Goal: Task Accomplishment & Management: Manage account settings

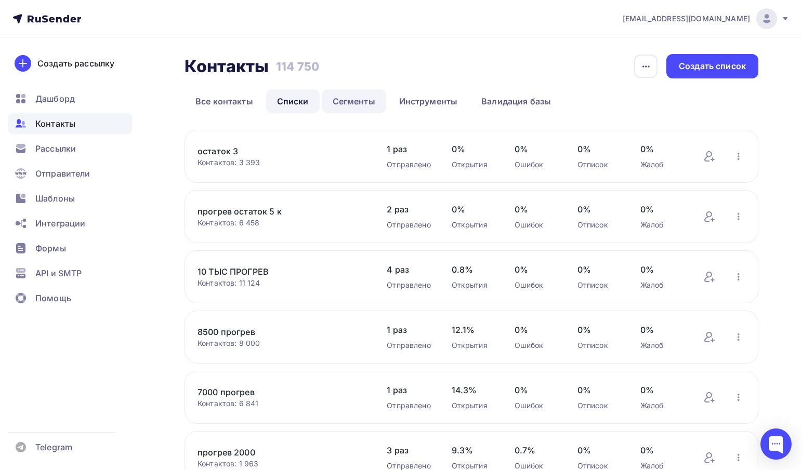
click at [342, 108] on link "Сегменты" at bounding box center [354, 101] width 64 height 24
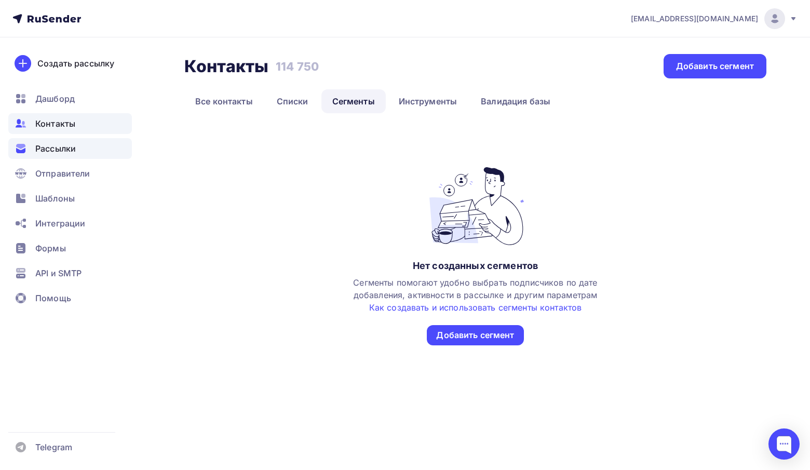
click at [71, 150] on span "Рассылки" at bounding box center [55, 148] width 41 height 12
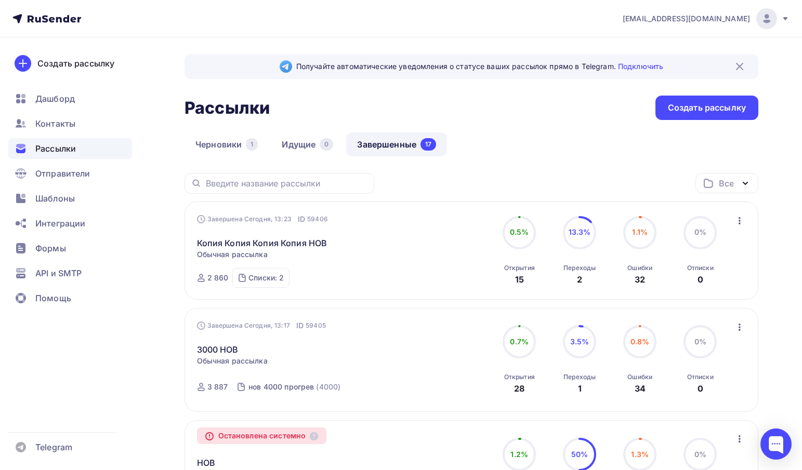
scroll to position [104, 0]
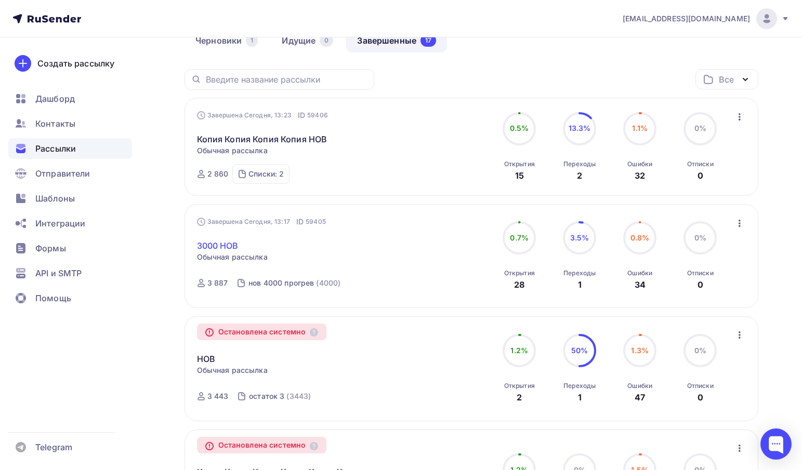
click at [220, 247] on link "3000 НОВ" at bounding box center [218, 245] width 42 height 12
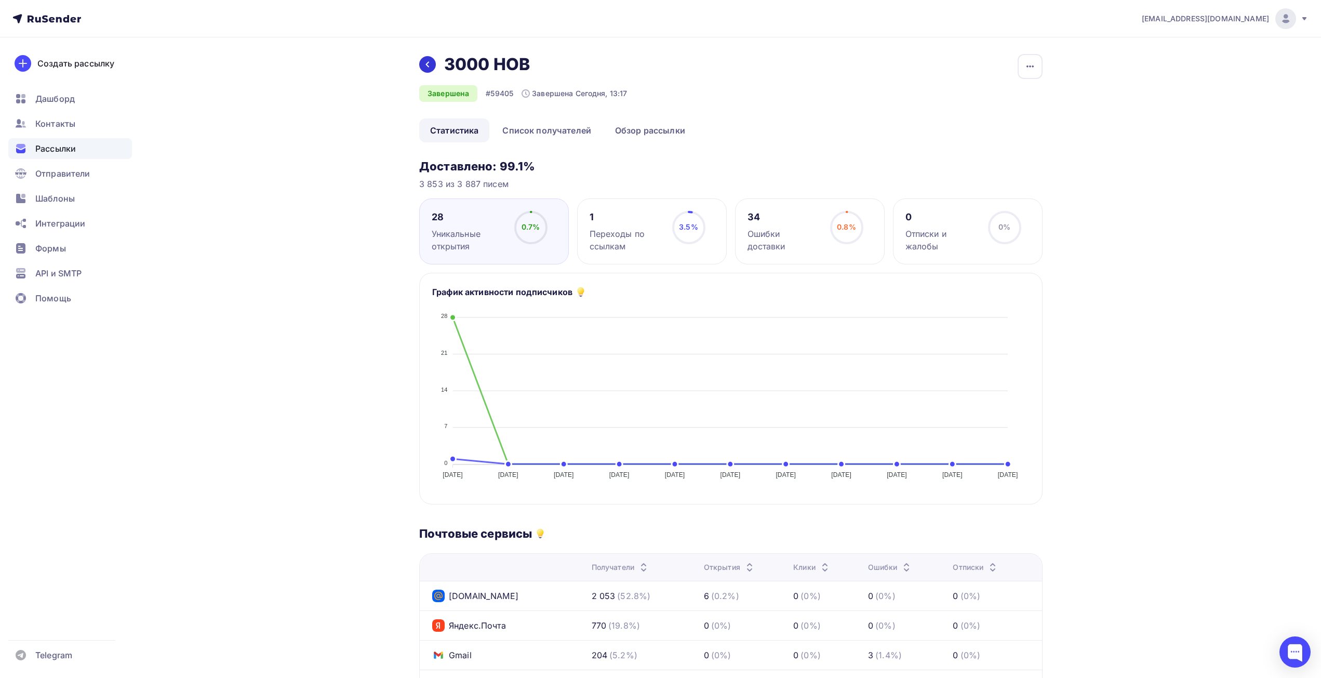
click at [433, 67] on div at bounding box center [427, 64] width 17 height 17
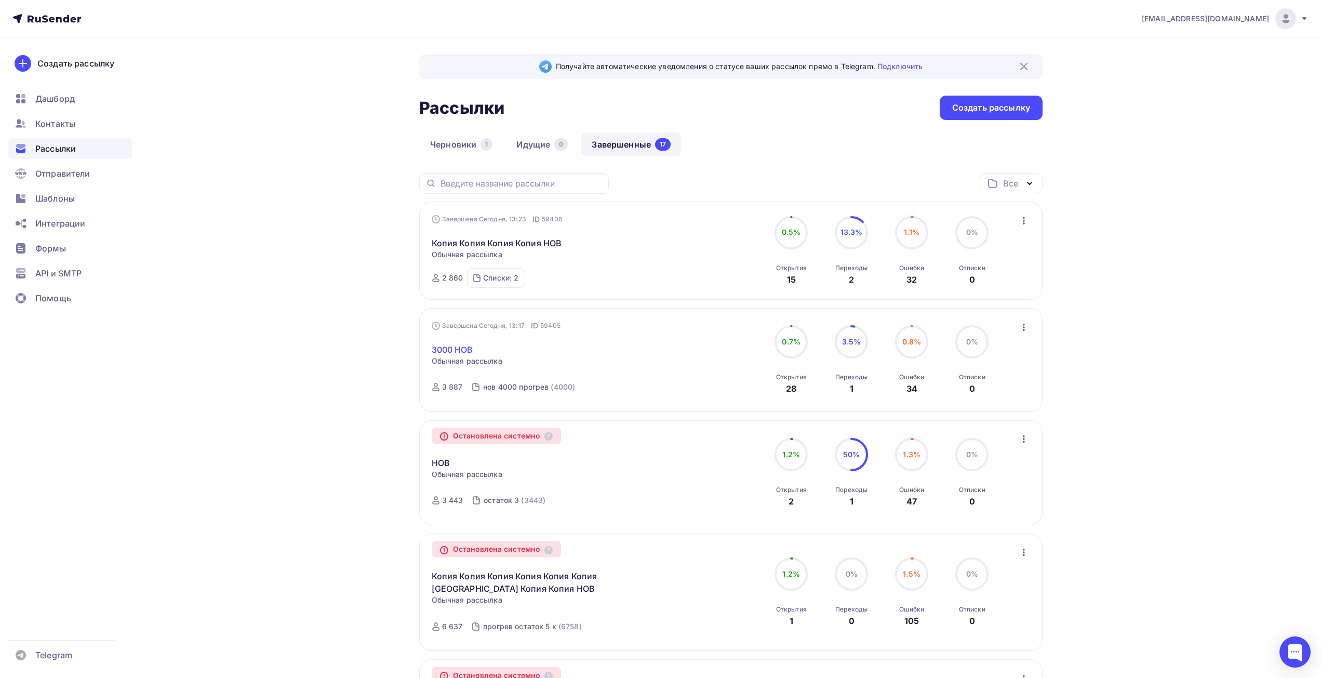
click at [462, 348] on link "3000 НОВ" at bounding box center [453, 349] width 42 height 12
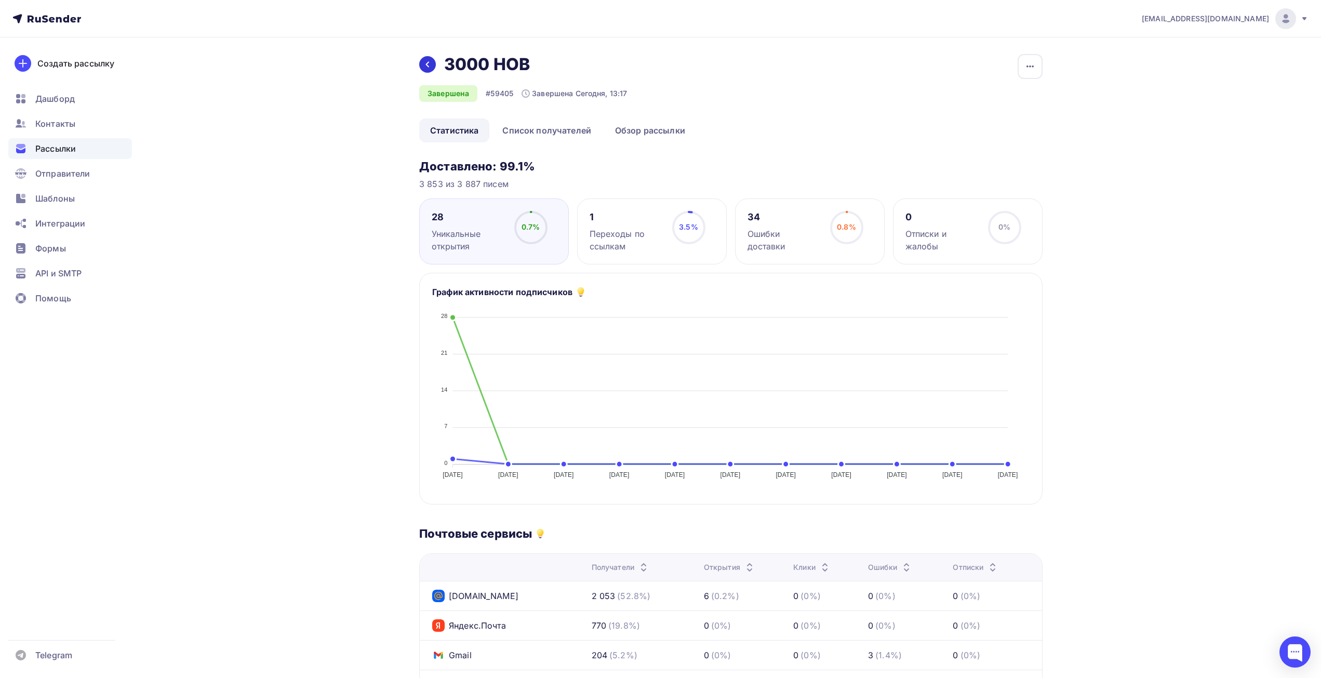
click at [427, 58] on div at bounding box center [427, 64] width 17 height 17
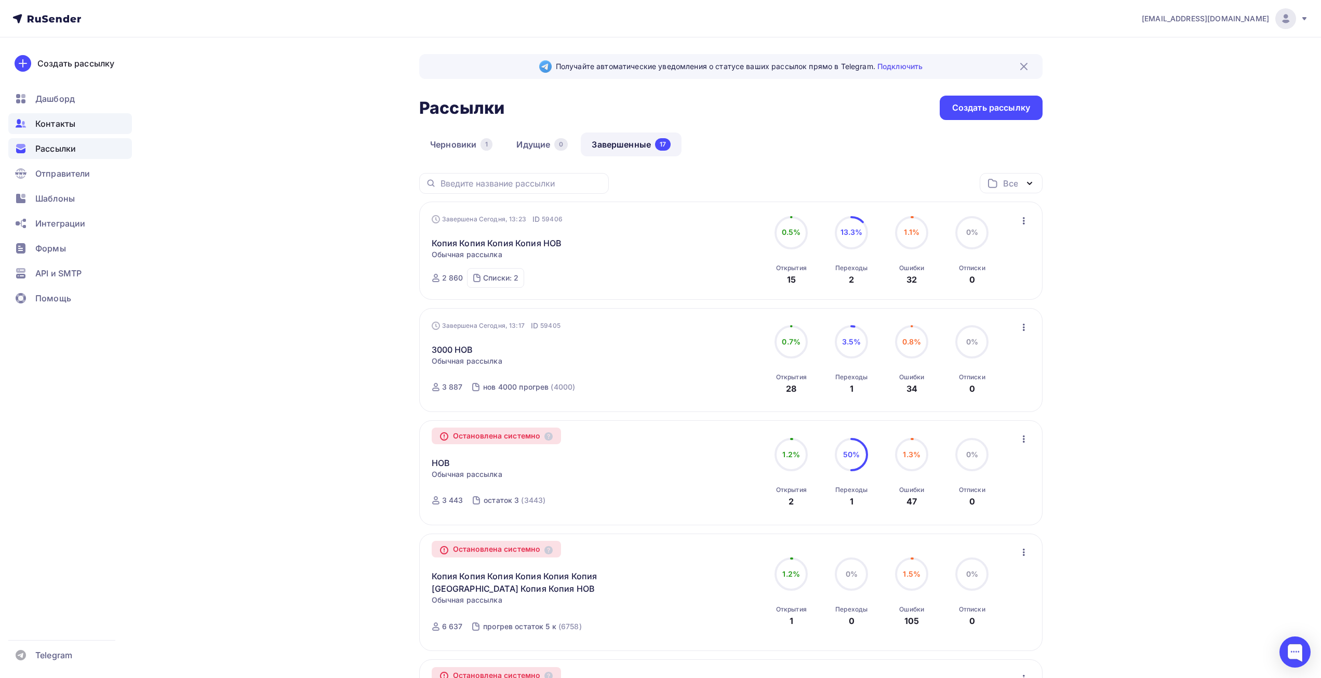
click at [60, 131] on div "Контакты" at bounding box center [70, 123] width 124 height 21
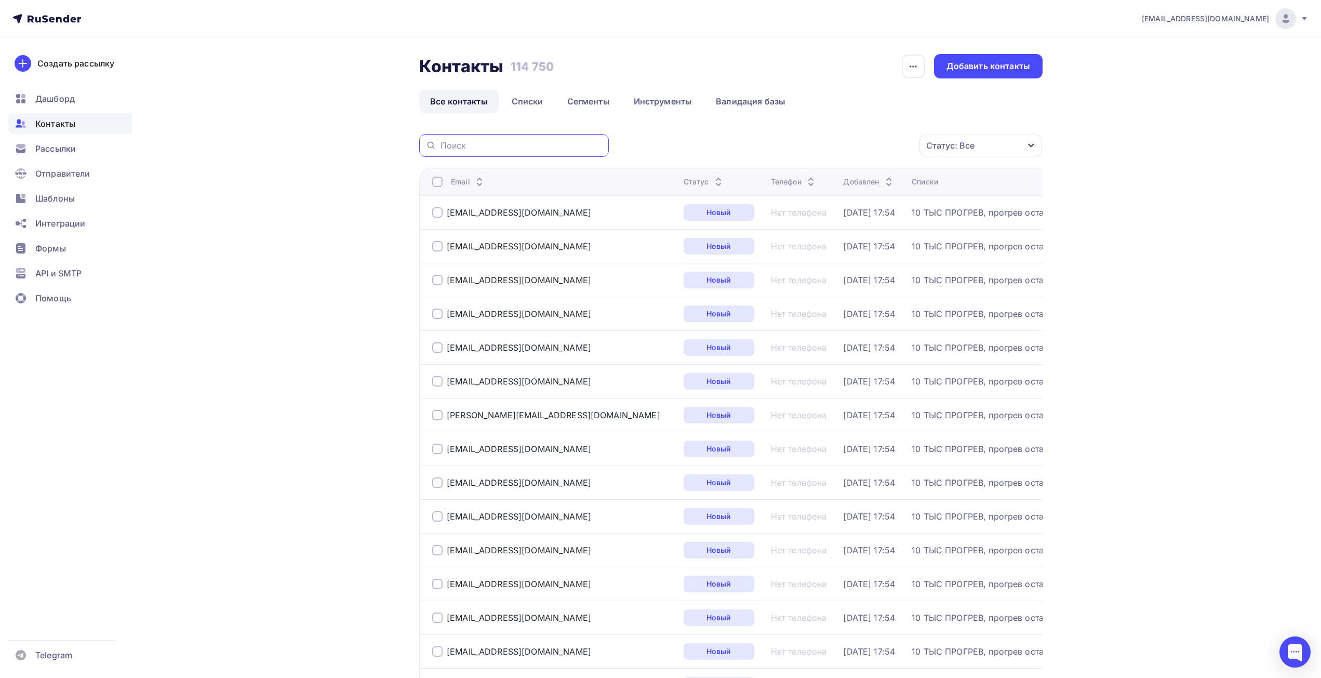
click at [475, 144] on input "text" at bounding box center [522, 145] width 162 height 11
paste input "dt-boss1@dixi-trading.ru"
type input "dt-boss1@dixi-trading.ru"
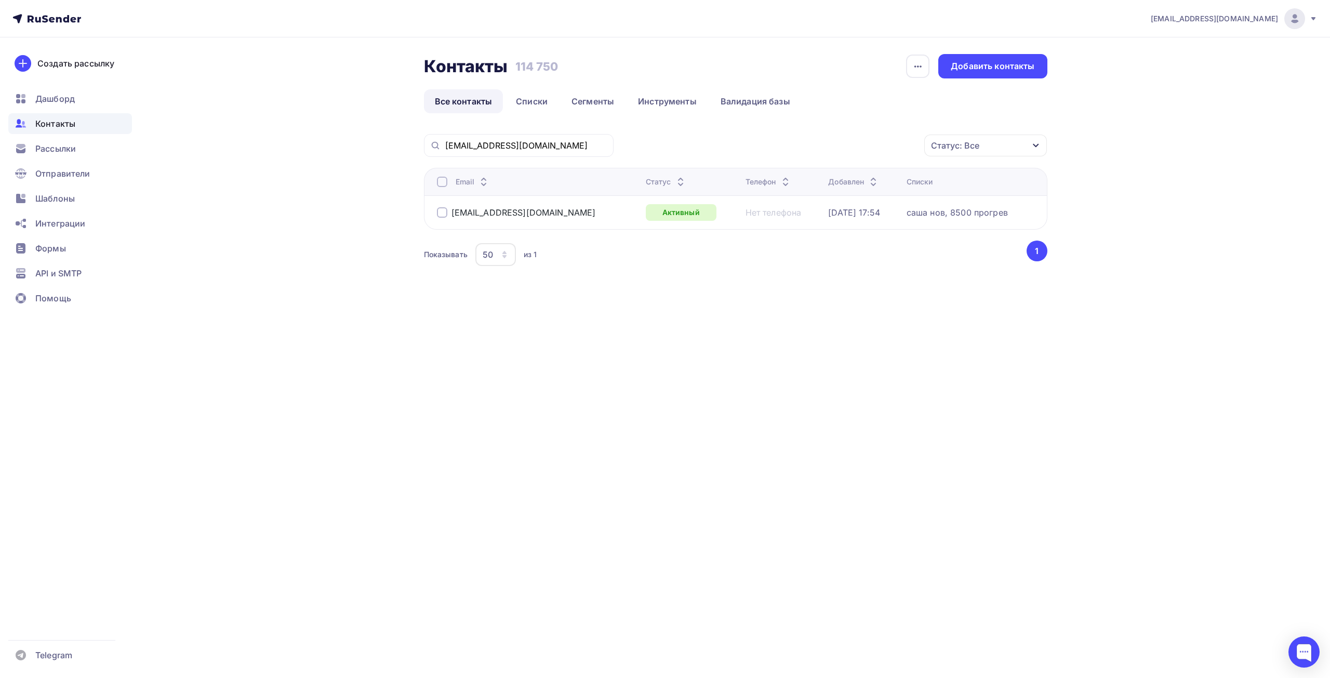
click at [443, 212] on div at bounding box center [442, 212] width 10 height 10
click at [801, 152] on div "Действие" at bounding box center [846, 146] width 137 height 20
click at [801, 214] on div "Удалить" at bounding box center [847, 217] width 112 height 12
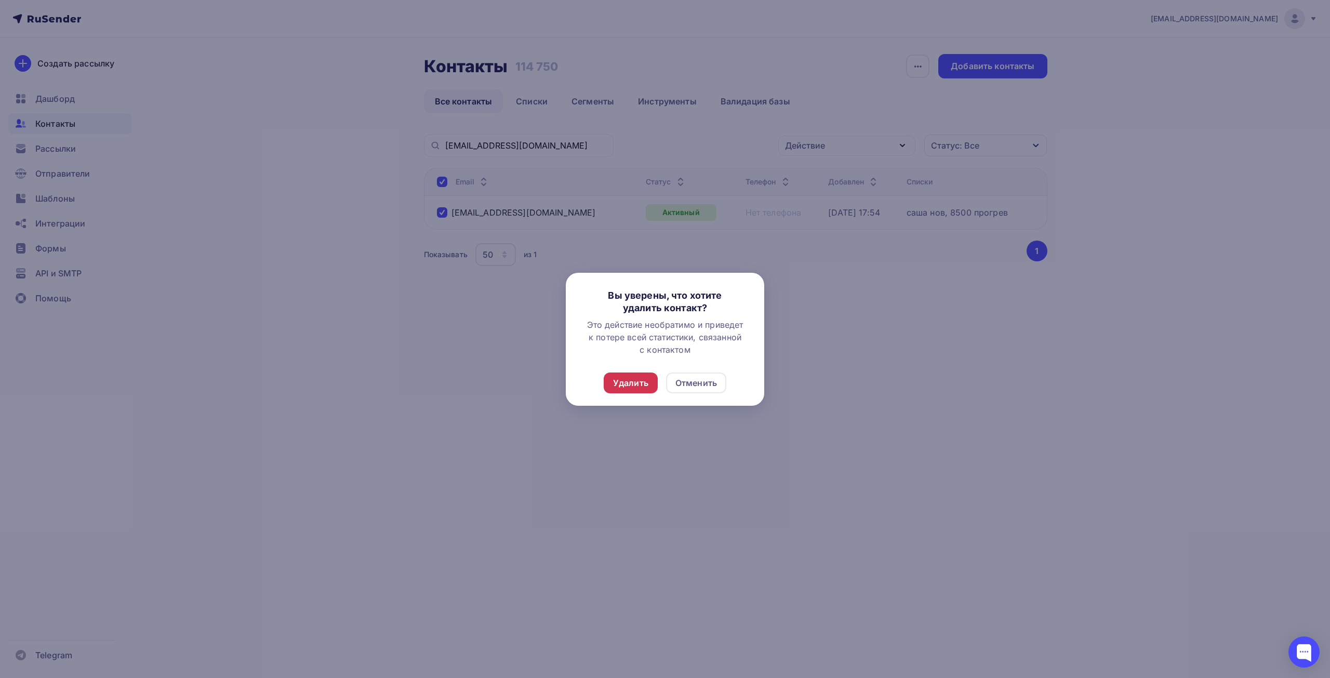
click at [648, 385] on div "Удалить" at bounding box center [631, 382] width 54 height 21
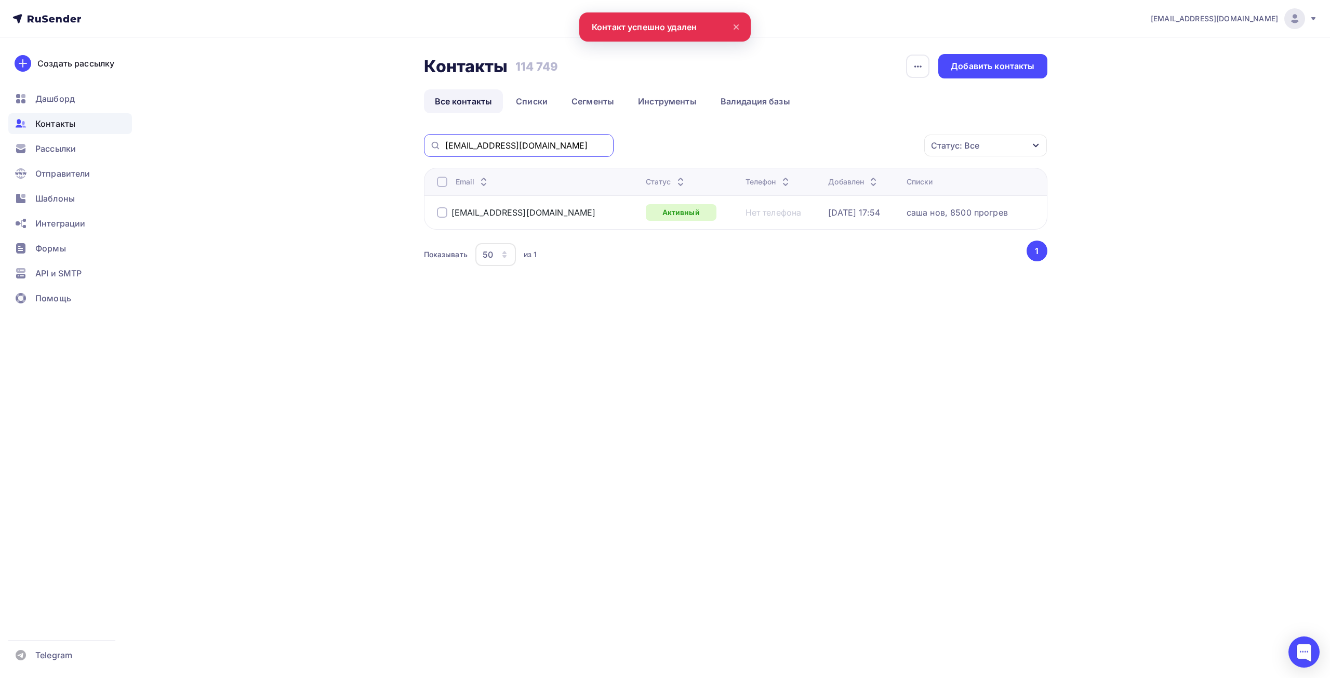
click at [545, 149] on input "dt-boss1@dixi-trading.ru" at bounding box center [526, 145] width 162 height 11
drag, startPoint x: 556, startPoint y: 148, endPoint x: 356, endPoint y: 140, distance: 200.7
click at [356, 140] on div "Контакты Контакты 114 749 114 749 История импорта Добавить контакты Все контакт…" at bounding box center [664, 186] width 851 height 298
click at [446, 211] on div at bounding box center [442, 212] width 10 height 10
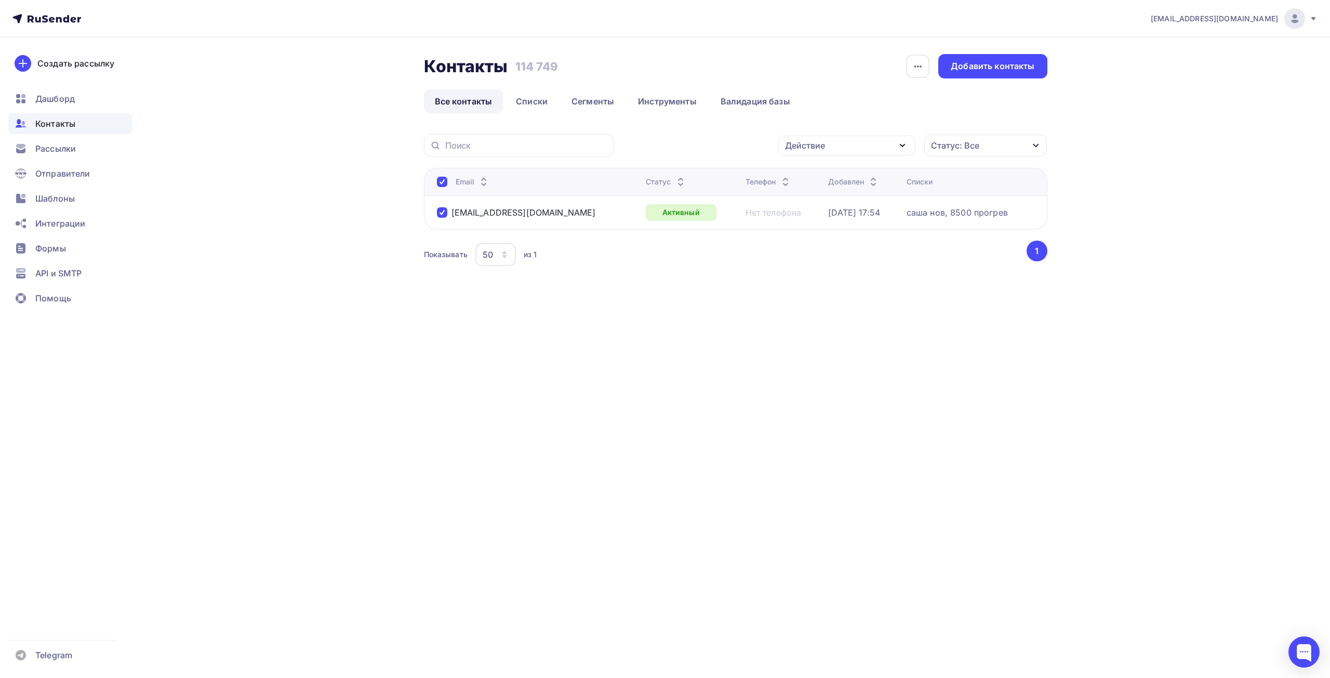
click at [801, 148] on div "Действие" at bounding box center [846, 146] width 137 height 20
click at [801, 215] on div "Удалить" at bounding box center [847, 217] width 112 height 12
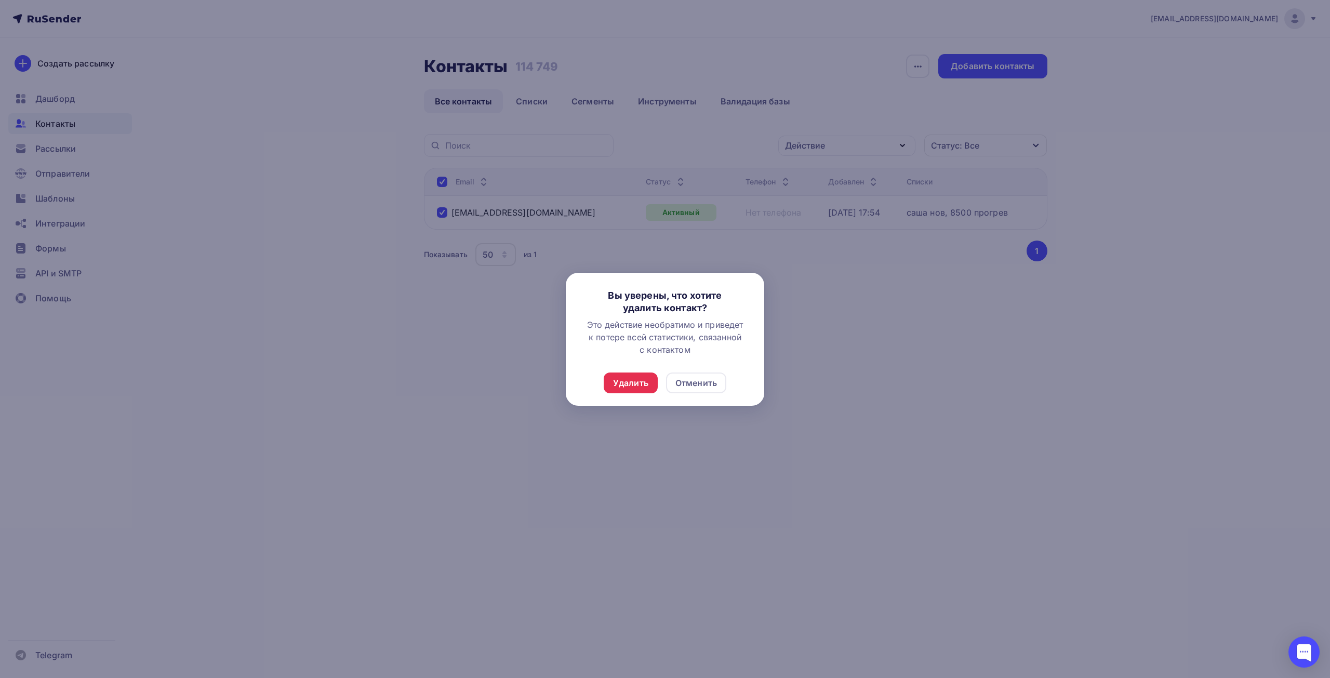
click at [633, 393] on div "Удалить Отменить" at bounding box center [665, 388] width 198 height 33
click at [635, 385] on div "Удалить" at bounding box center [630, 383] width 35 height 12
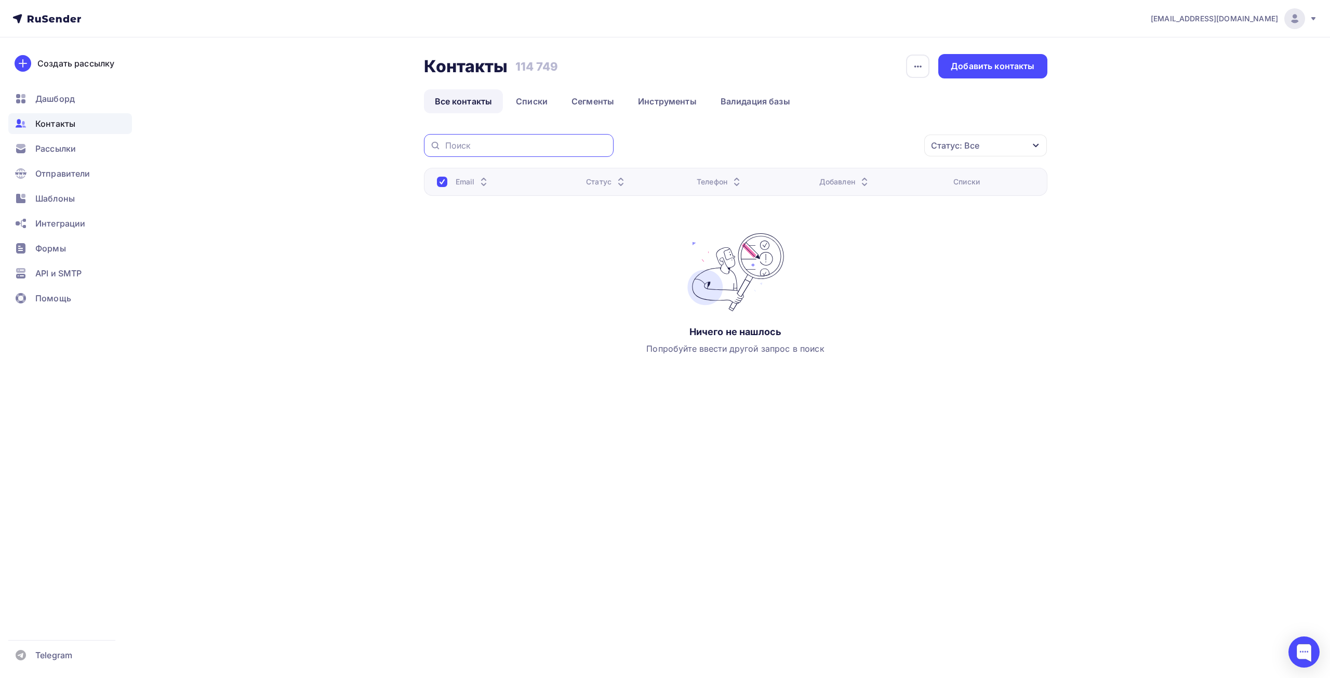
click at [471, 146] on input "text" at bounding box center [526, 145] width 162 height 11
paste input "272694@mail.ru"
type input "272694@mail.ru"
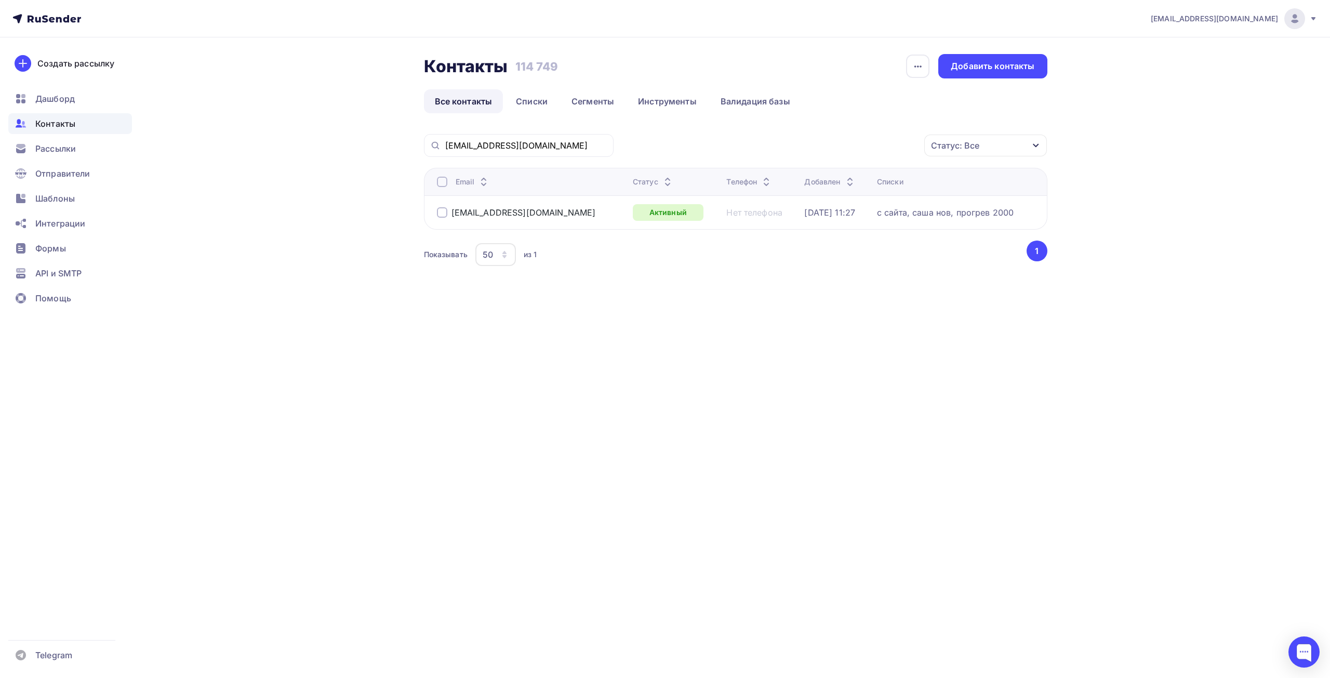
click at [442, 211] on div at bounding box center [442, 212] width 10 height 10
click at [801, 156] on div "Действие Добавить в списки Исключить из списка Удалить Статус: Все Статус Новый…" at bounding box center [834, 145] width 427 height 23
click at [801, 145] on div "Действие" at bounding box center [846, 146] width 137 height 20
click at [801, 214] on div "Удалить" at bounding box center [847, 217] width 112 height 12
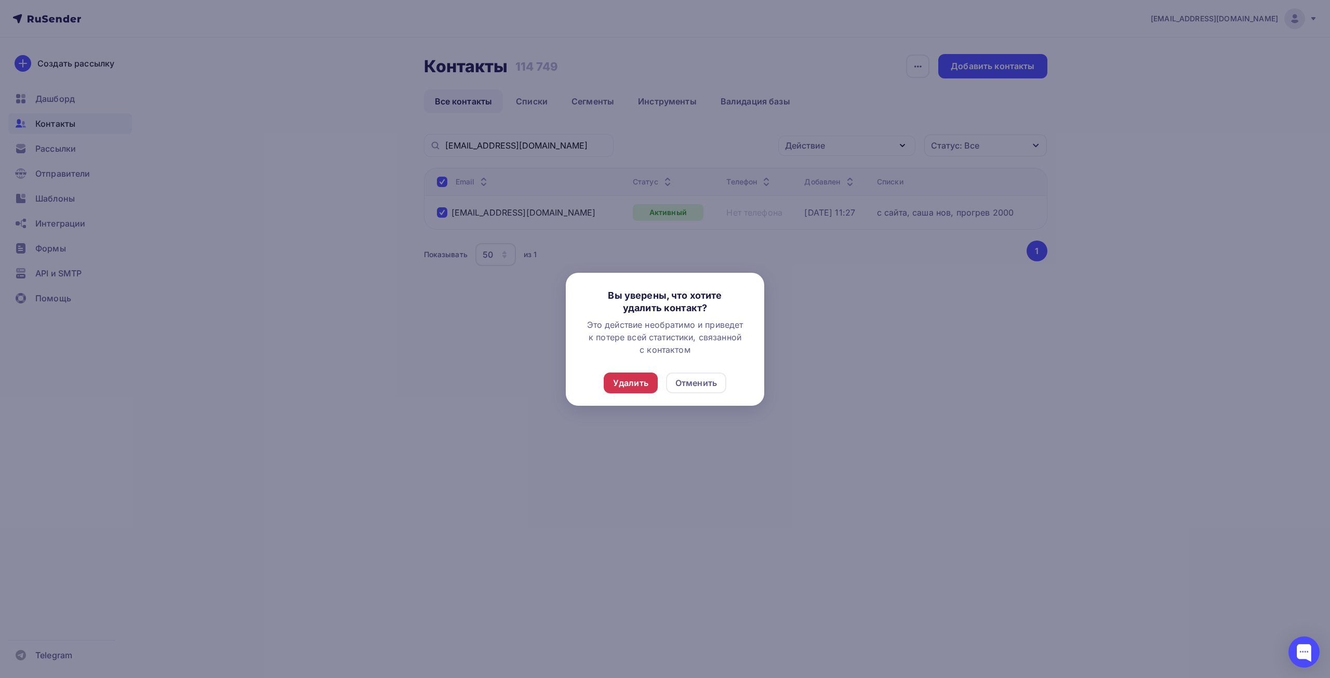
click at [635, 386] on div "Удалить" at bounding box center [630, 383] width 35 height 12
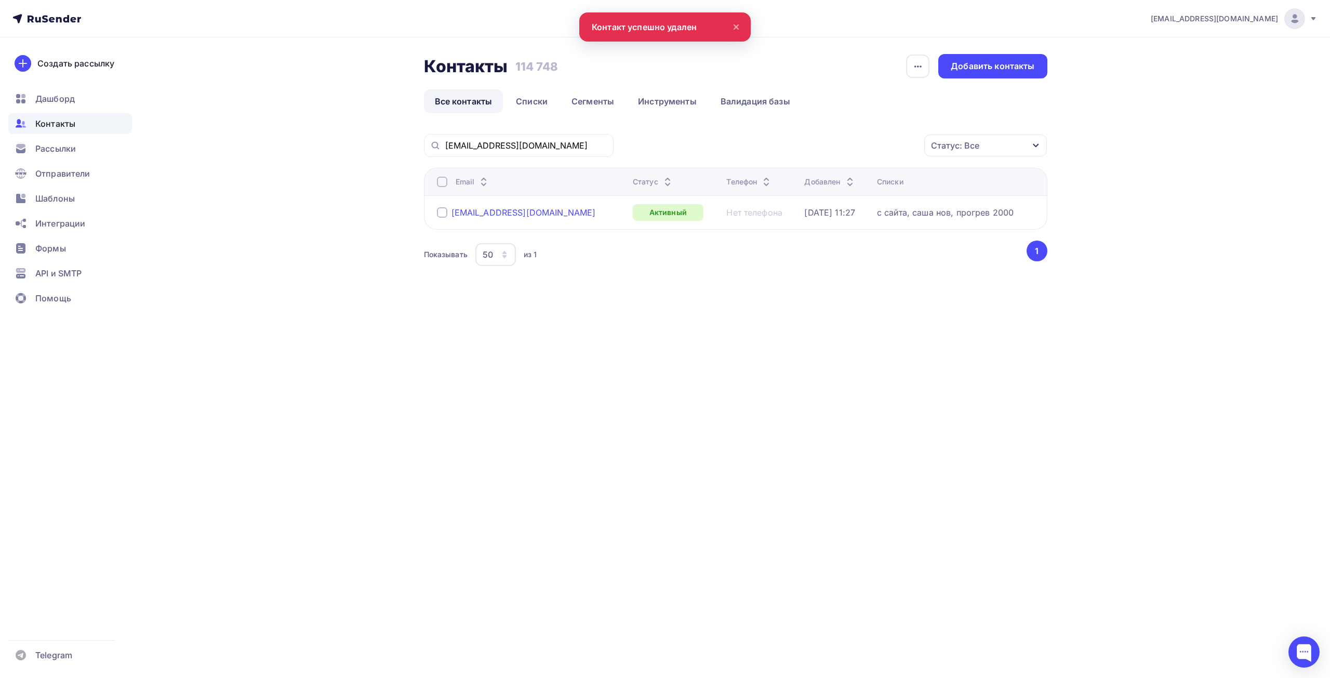
click at [461, 217] on div "272694@mail.ru" at bounding box center [523, 212] width 144 height 10
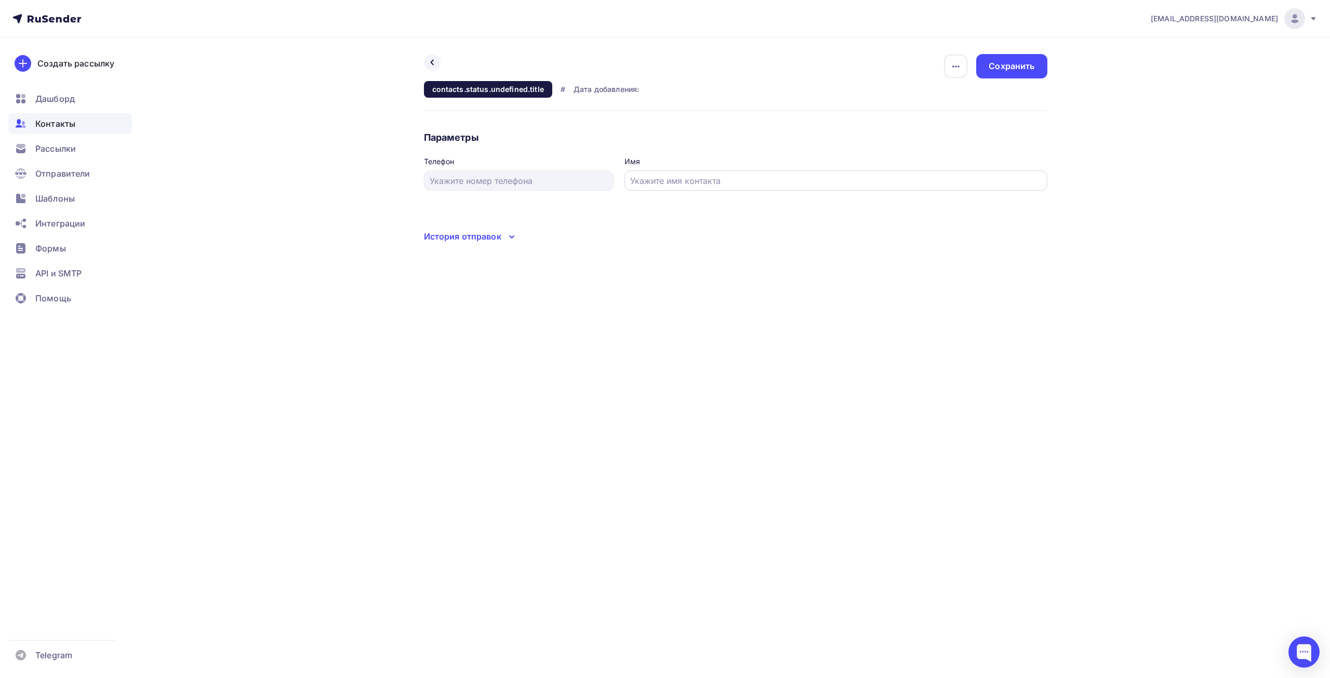
click at [664, 186] on input "text" at bounding box center [835, 181] width 411 height 12
click at [431, 63] on icon at bounding box center [432, 63] width 4 height 6
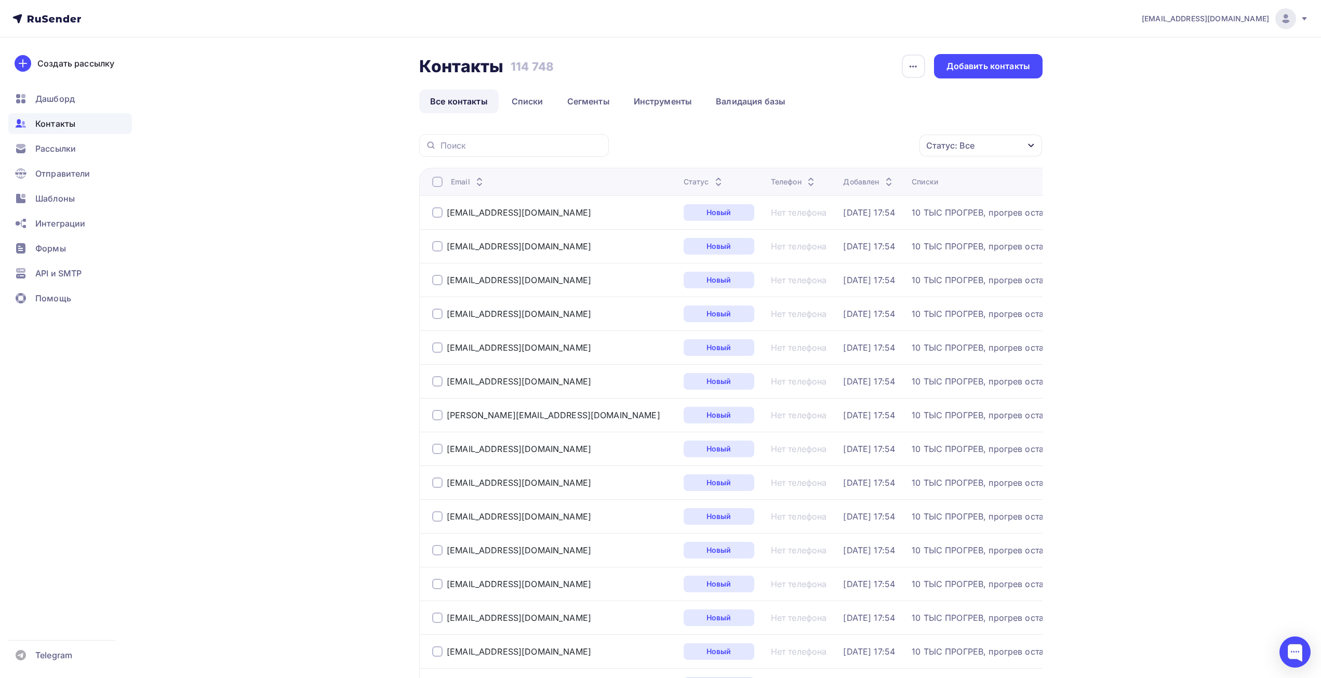
drag, startPoint x: 474, startPoint y: 137, endPoint x: 440, endPoint y: 134, distance: 34.4
click at [440, 134] on div at bounding box center [514, 145] width 190 height 23
click at [447, 142] on input "text" at bounding box center [522, 145] width 162 height 11
drag, startPoint x: 447, startPoint y: 142, endPoint x: 528, endPoint y: 100, distance: 91.8
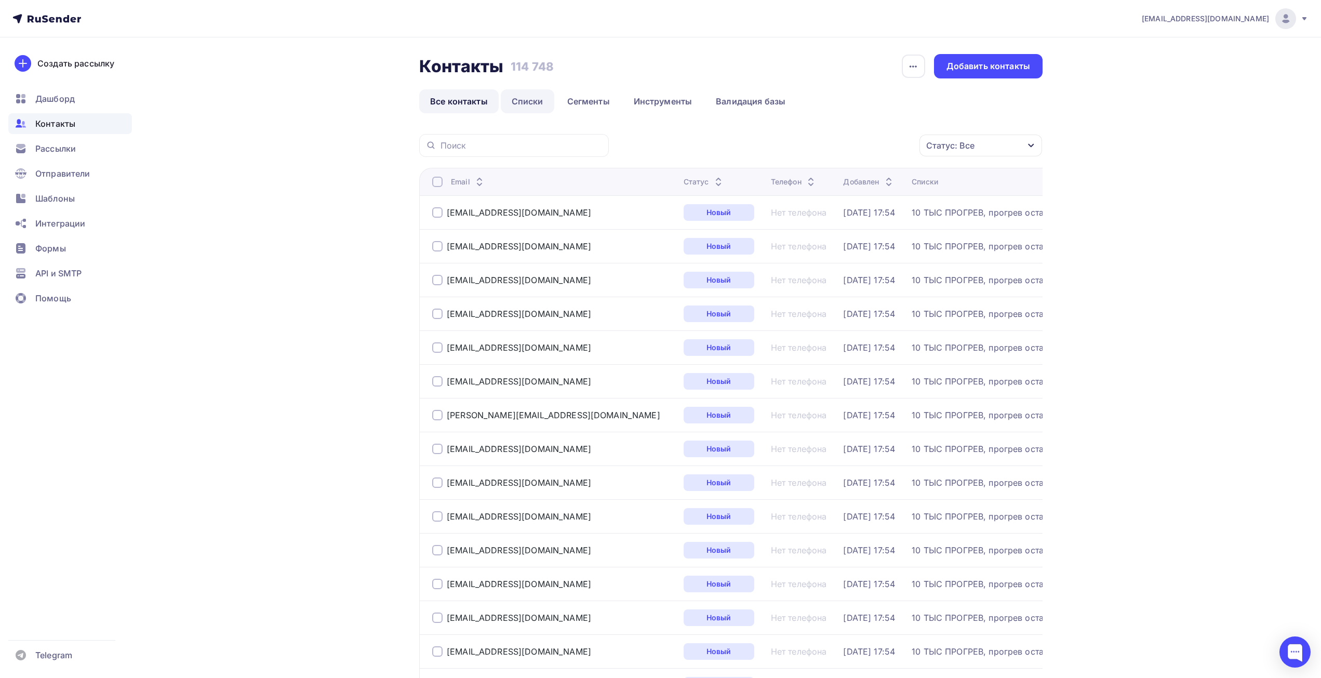
click at [528, 99] on link "Списки" at bounding box center [528, 101] width 54 height 24
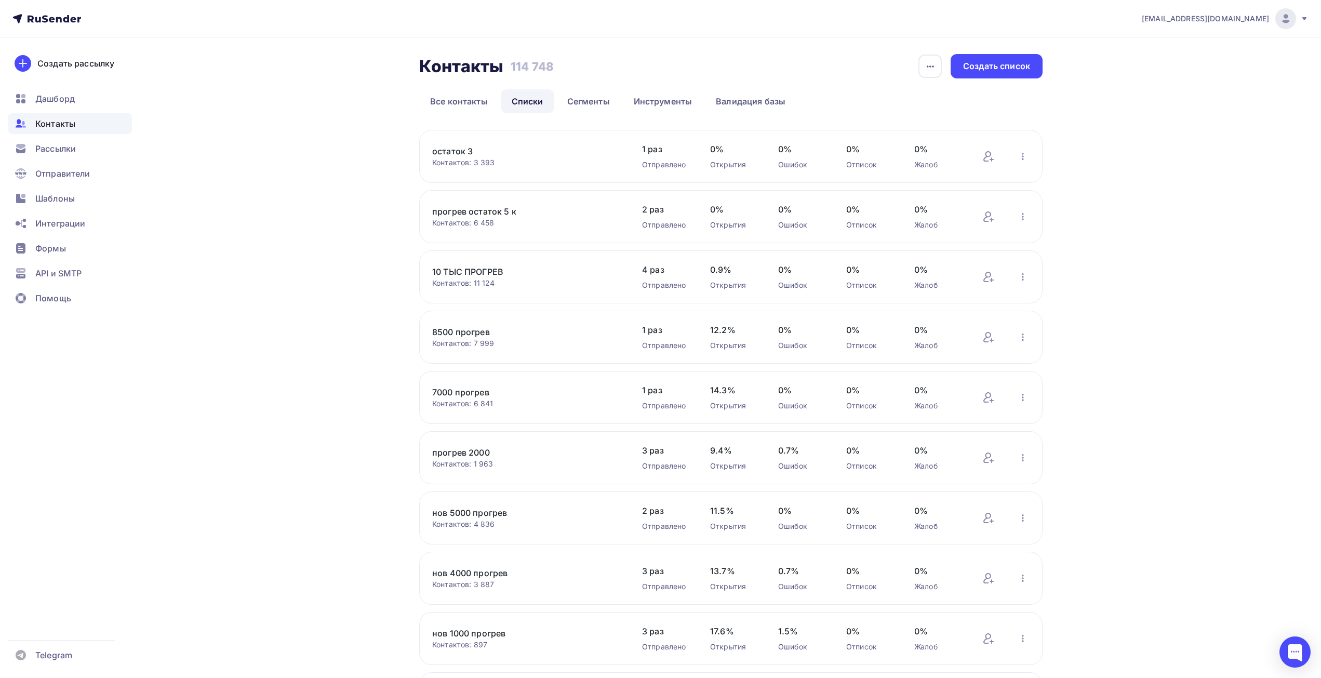
click at [456, 154] on link "остаток 3" at bounding box center [520, 151] width 177 height 12
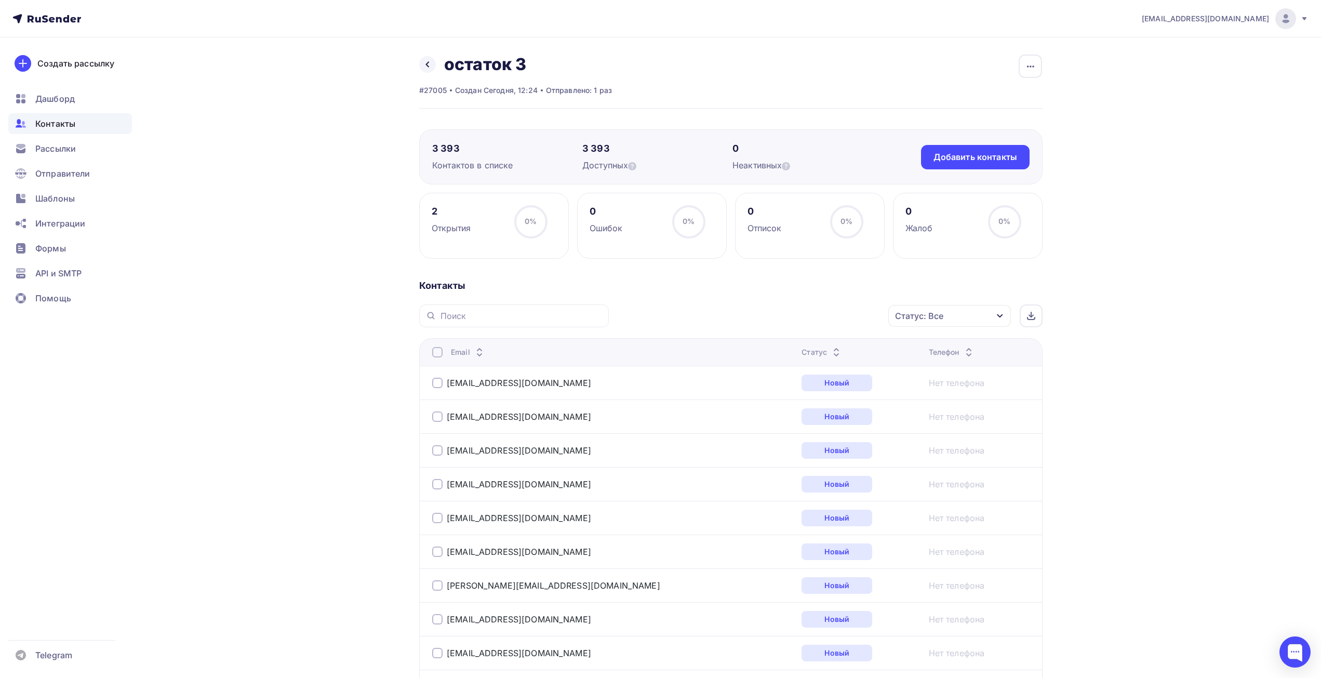
click at [482, 308] on div at bounding box center [514, 315] width 190 height 23
click at [477, 312] on input "text" at bounding box center [522, 315] width 162 height 11
paste input "trade@dixi-trading.ru"
type input "trade@dixi-trading.ru\"
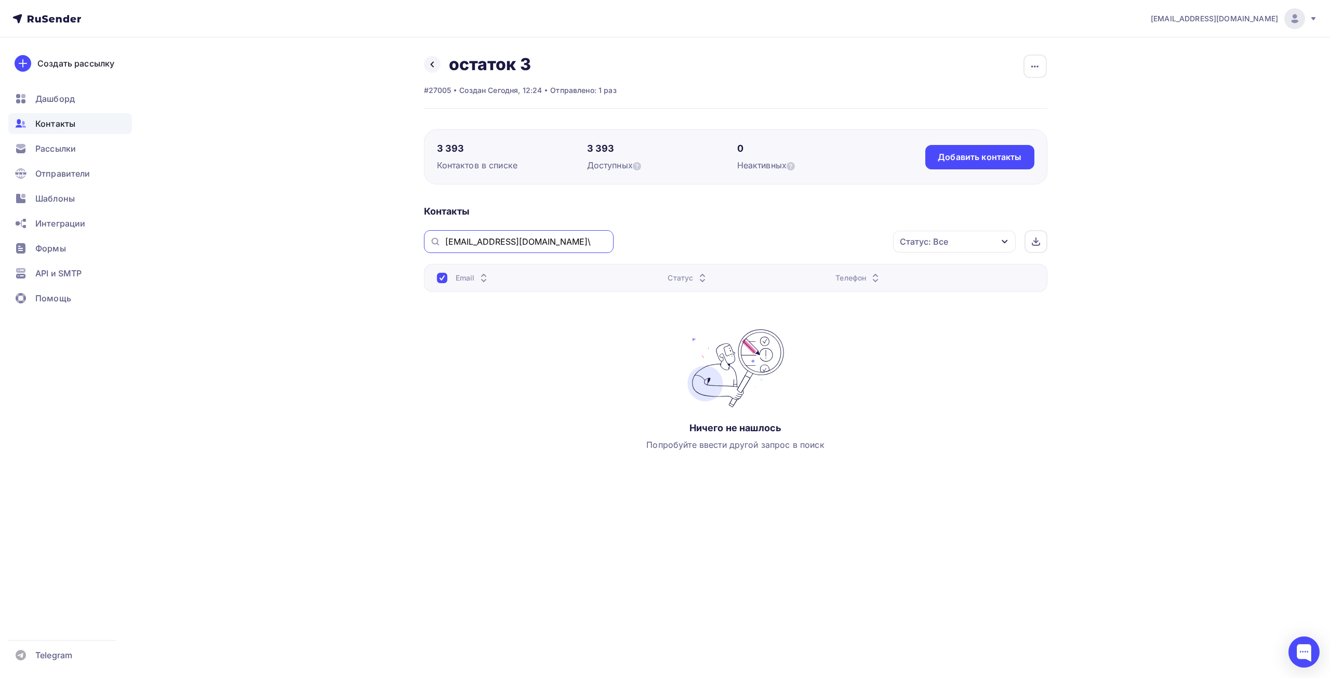
click at [567, 242] on input "trade@dixi-trading.ru\" at bounding box center [526, 241] width 162 height 11
click at [801, 151] on div "Добавить контакты" at bounding box center [979, 157] width 109 height 24
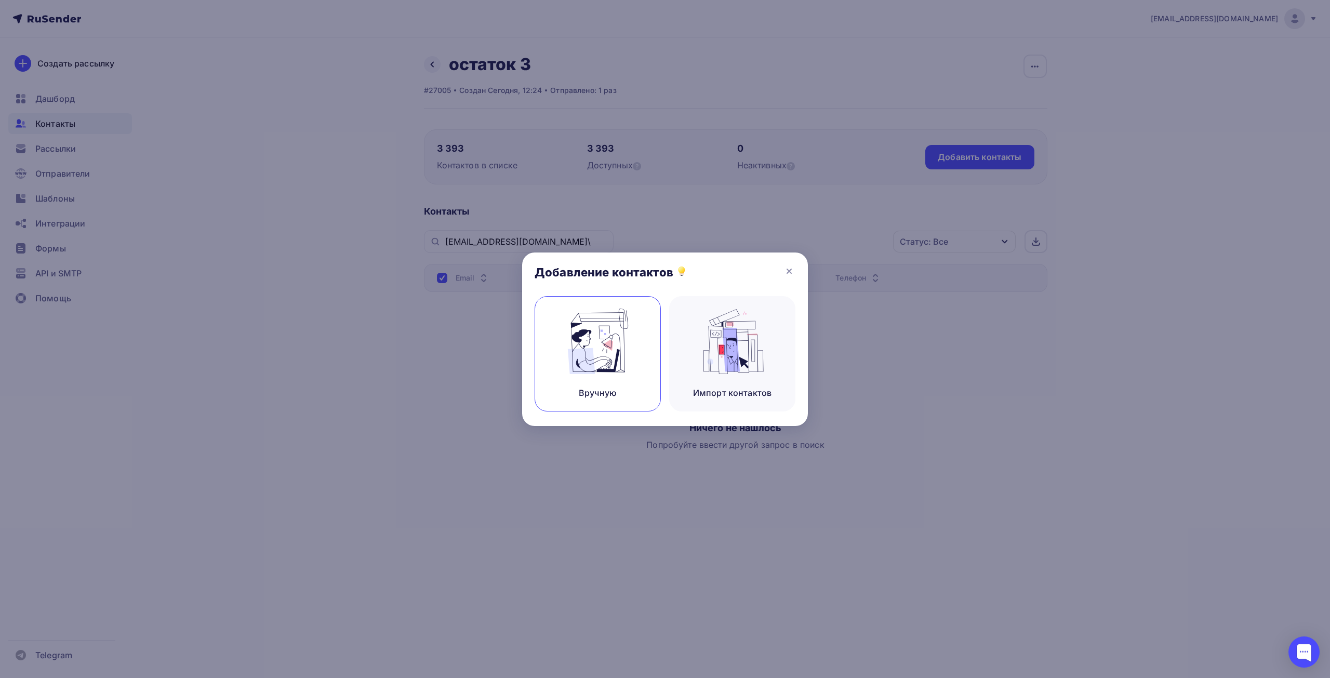
click at [564, 348] on img at bounding box center [598, 341] width 70 height 65
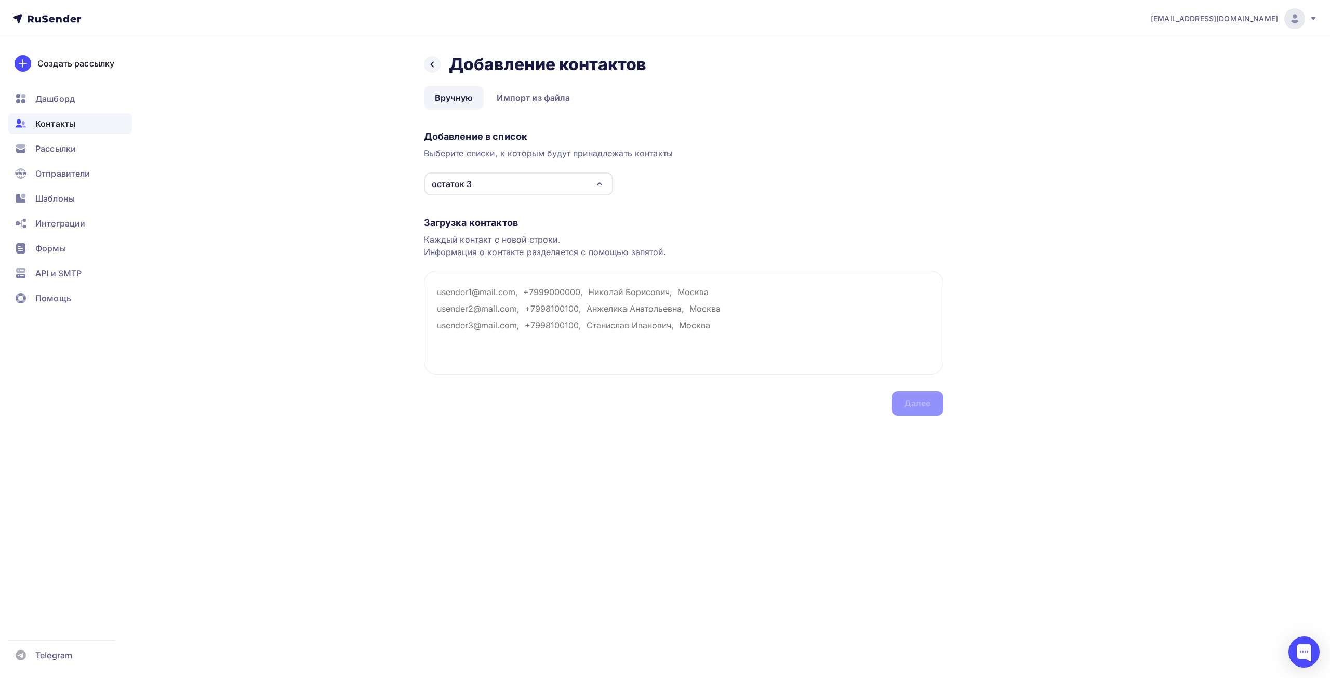
drag, startPoint x: 687, startPoint y: 329, endPoint x: 385, endPoint y: 270, distance: 308.2
click at [385, 270] on div "Назад Добавление контактов Добавление контактов Вручную Импорт из файла Вручную…" at bounding box center [664, 247] width 851 height 420
type textarea "trade@dixi-trading.ru"
click at [801, 414] on div "Далее" at bounding box center [917, 403] width 52 height 24
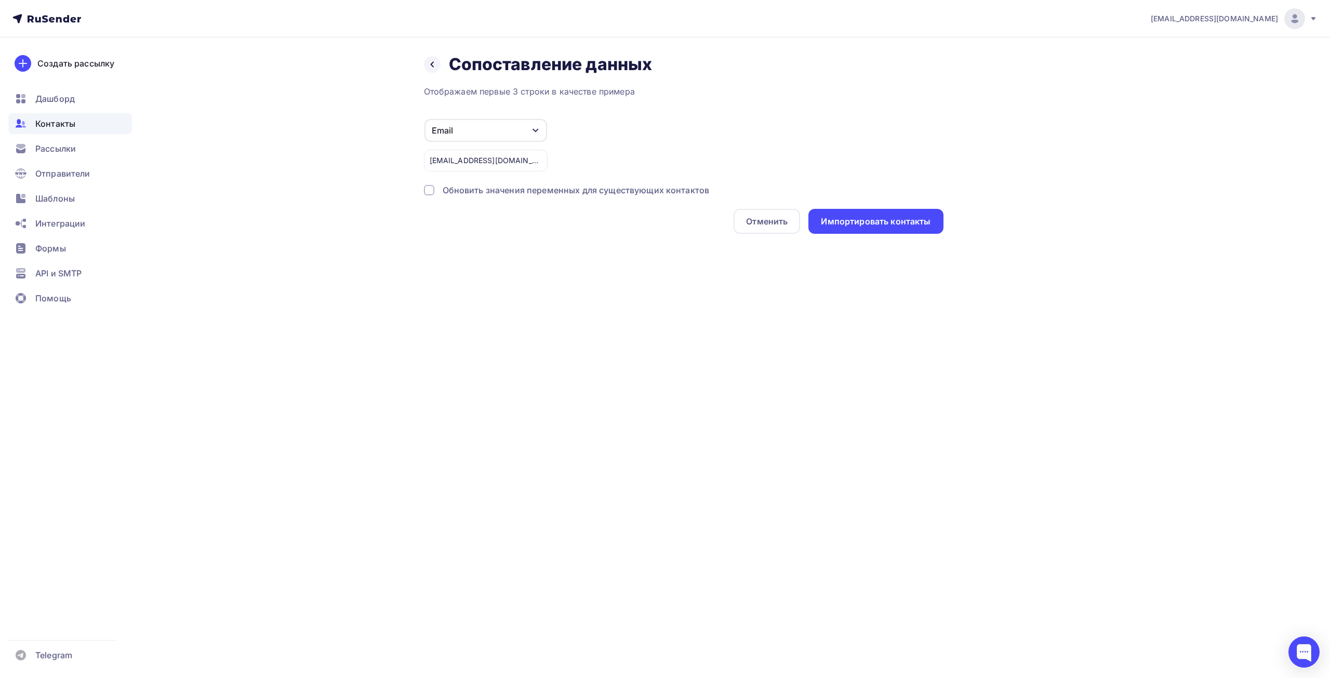
click at [589, 193] on div "Обновить значения переменных для существующих контактов" at bounding box center [576, 190] width 267 height 12
click at [801, 222] on div "Импортировать контакты" at bounding box center [876, 222] width 110 height 12
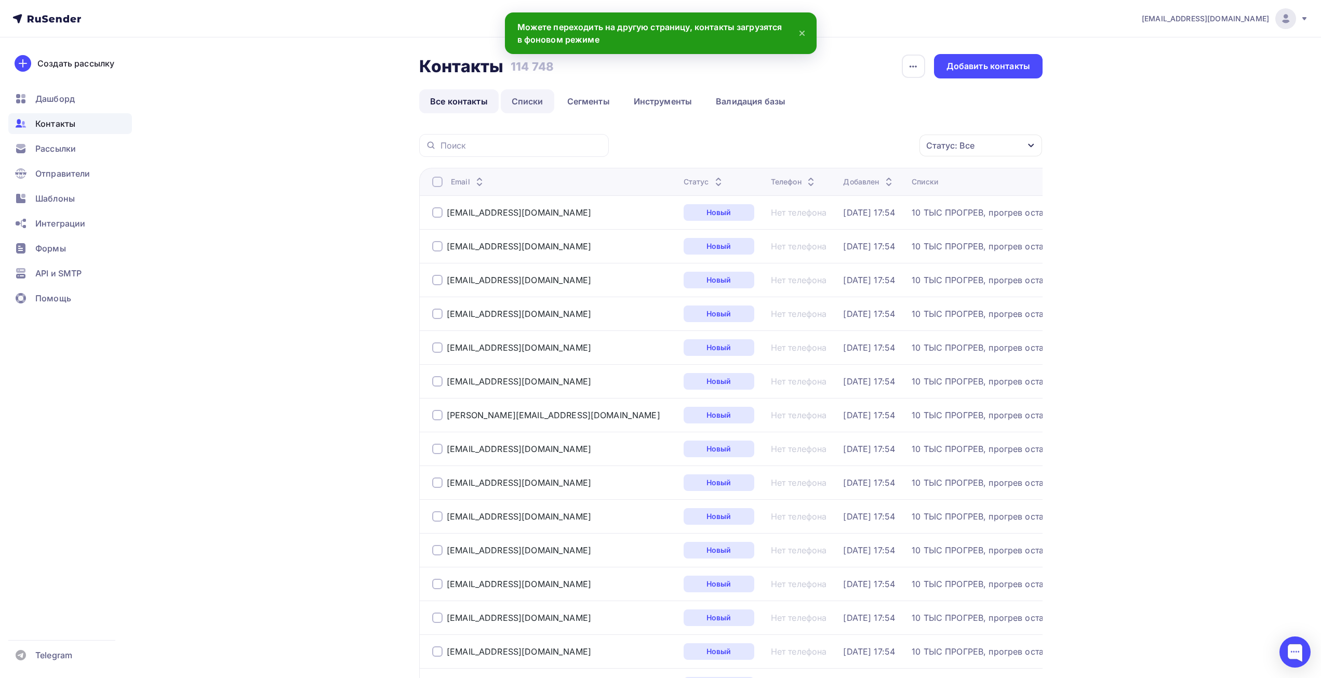
click at [535, 102] on link "Списки" at bounding box center [528, 101] width 54 height 24
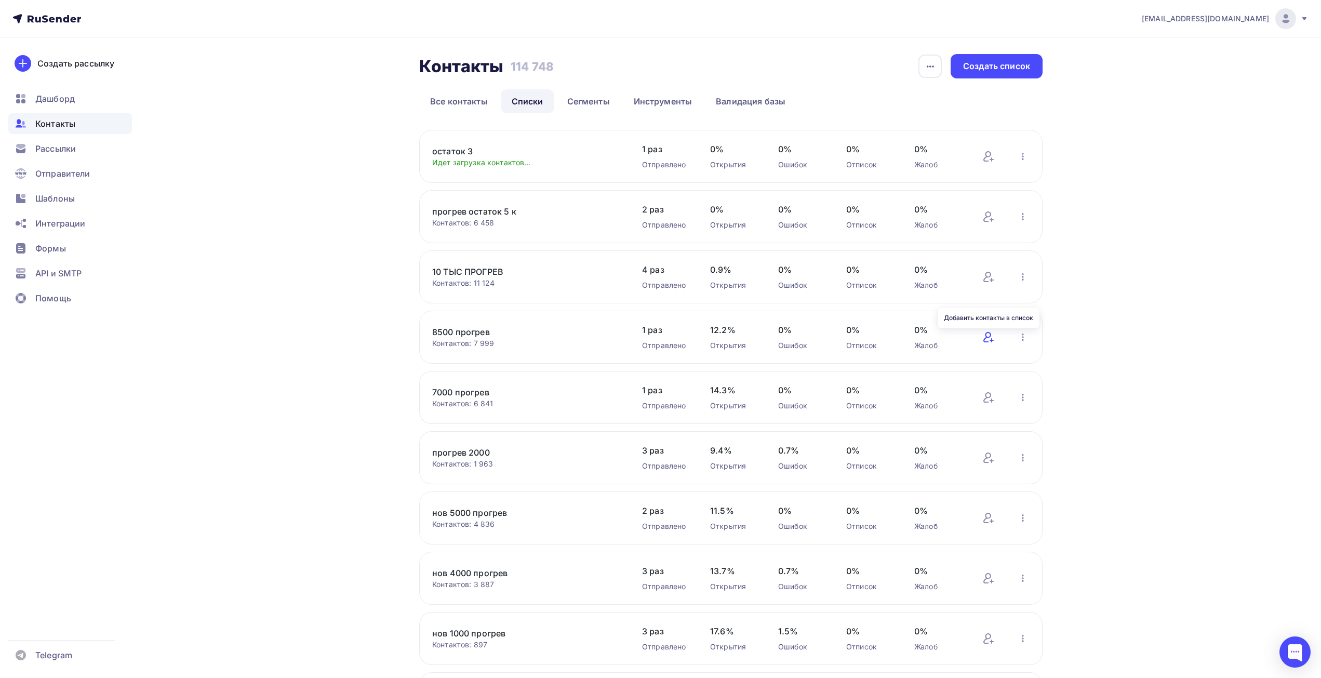
click at [801, 337] on icon at bounding box center [988, 337] width 12 height 12
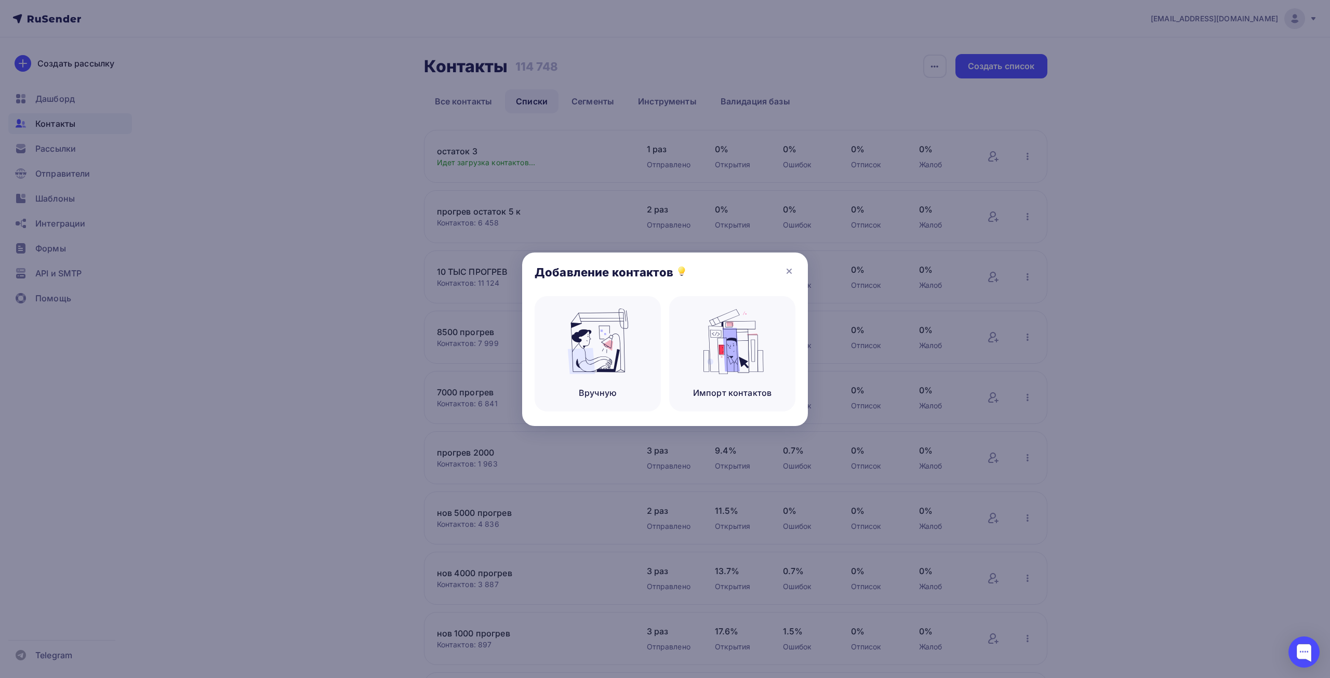
click at [306, 470] on div at bounding box center [665, 339] width 1330 height 678
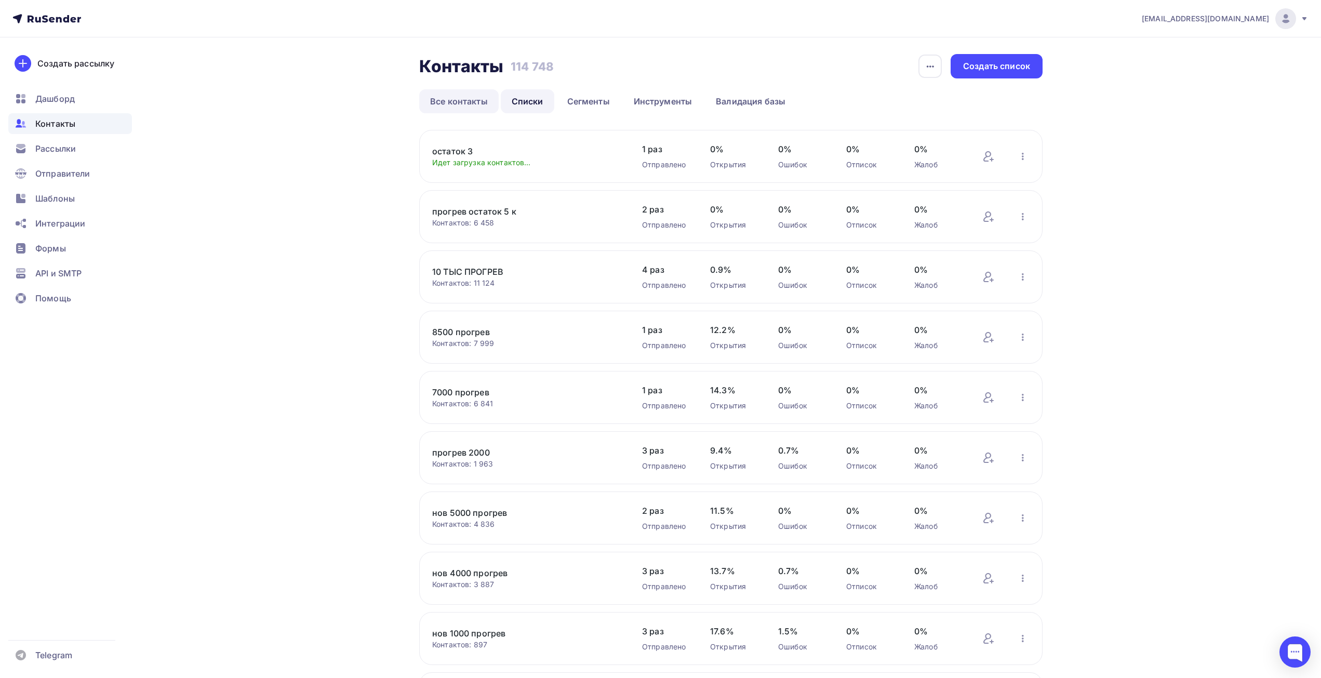
click at [479, 97] on link "Все контакты" at bounding box center [458, 101] width 79 height 24
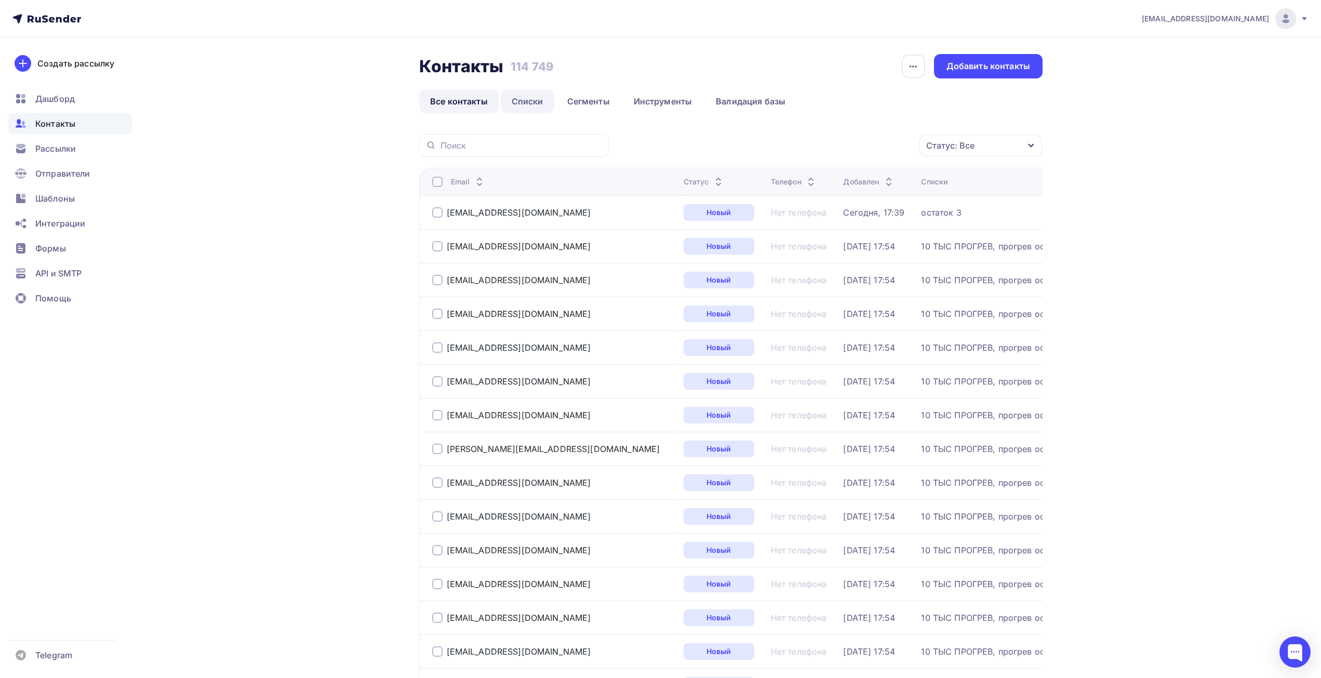
click at [526, 104] on link "Списки" at bounding box center [528, 101] width 54 height 24
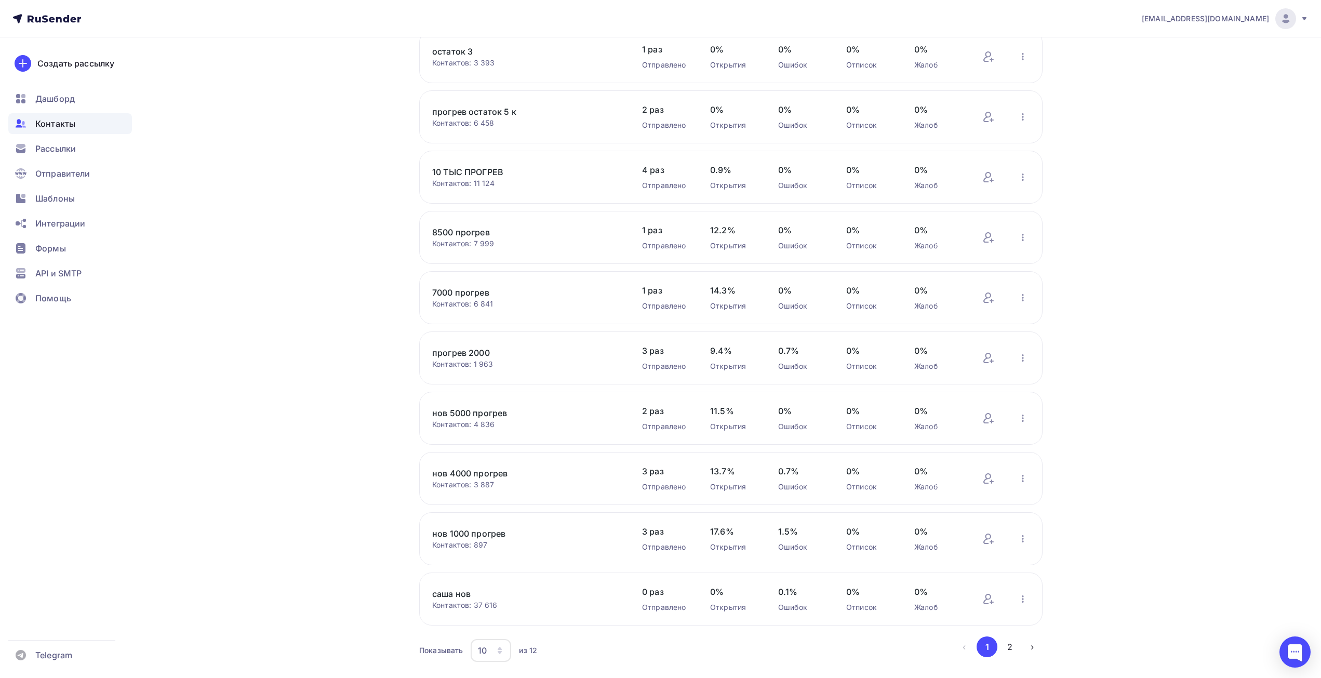
scroll to position [128, 0]
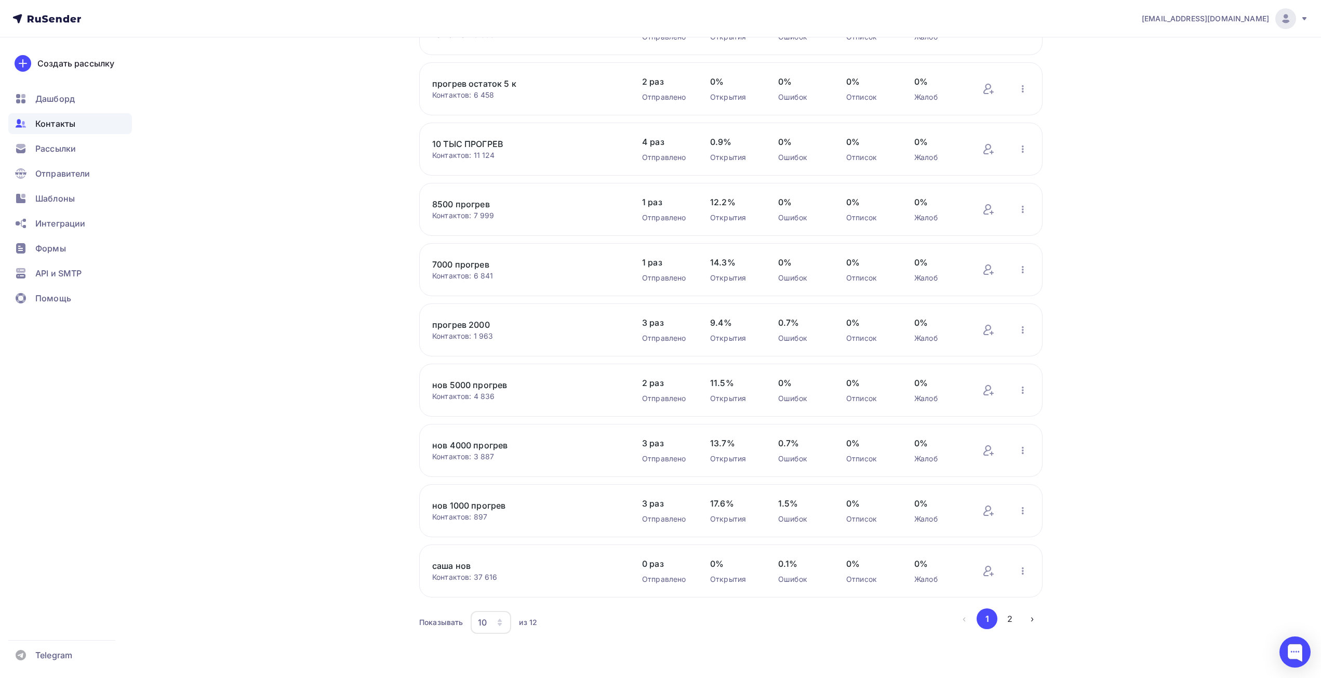
click at [498, 470] on icon "button" at bounding box center [500, 622] width 8 height 8
click at [499, 470] on link "50" at bounding box center [532, 569] width 112 height 21
click at [456, 444] on link "саша нов" at bounding box center [520, 445] width 177 height 12
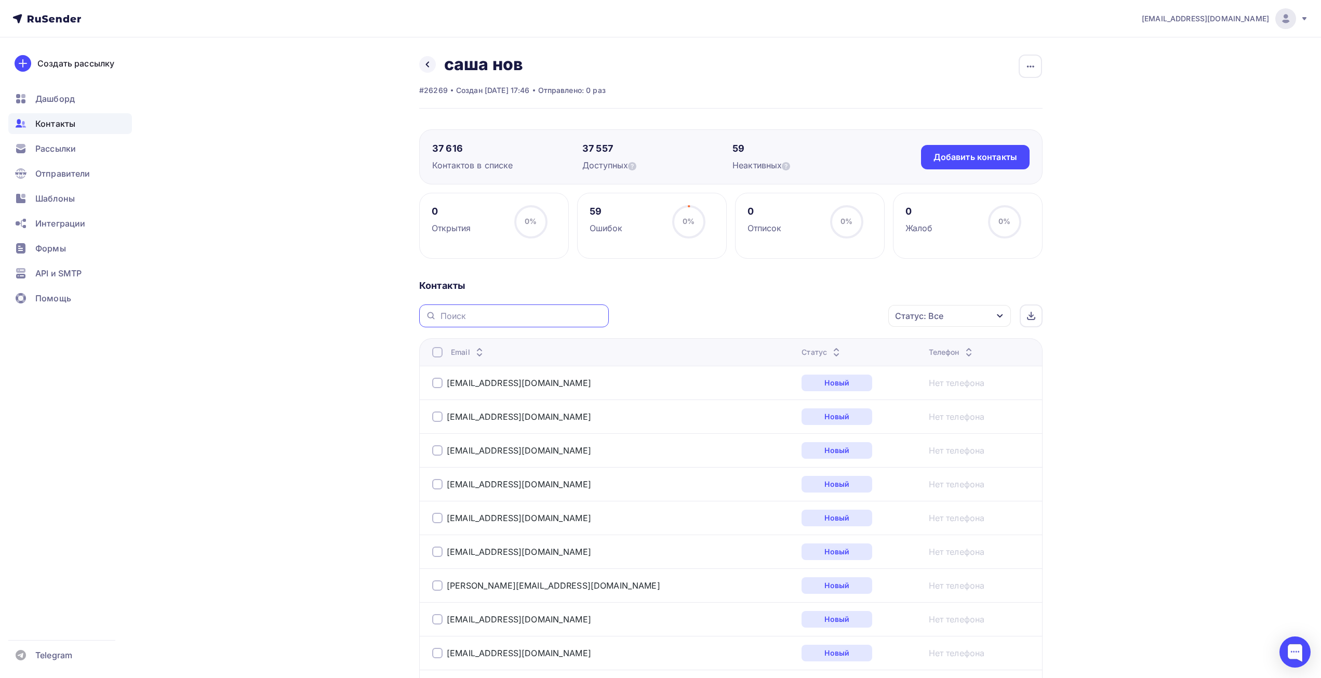
click at [483, 316] on input "text" at bounding box center [522, 315] width 162 height 11
click at [801, 151] on div "Добавить контакты" at bounding box center [976, 157] width 84 height 12
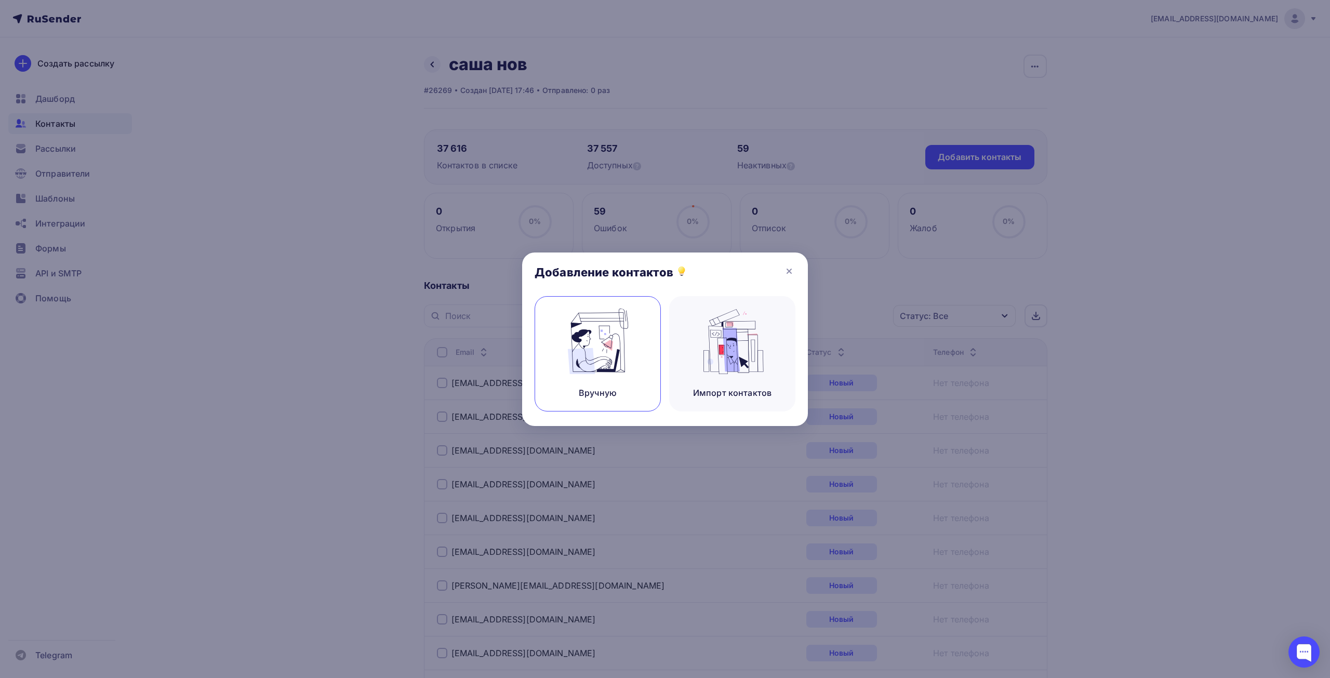
click at [602, 381] on div "Вручную" at bounding box center [598, 353] width 126 height 115
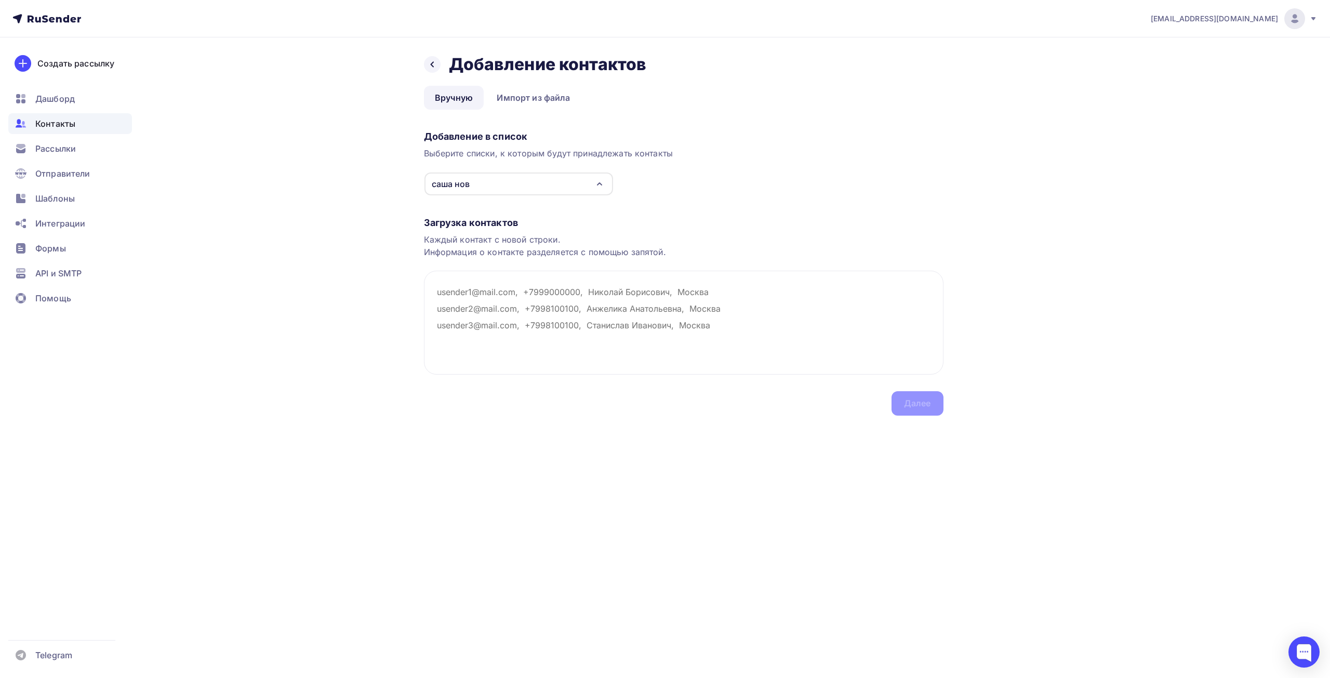
click at [526, 193] on div "саша нов" at bounding box center [518, 183] width 189 height 23
click at [787, 187] on div "Добавление в список Выберите списки, к которым будут принадлежать контакты саша…" at bounding box center [683, 161] width 519 height 70
click at [476, 280] on textarea at bounding box center [683, 323] width 519 height 104
paste textarea "trade@dixi-trading.ru"
type textarea "trade@dixi-trading.ru"
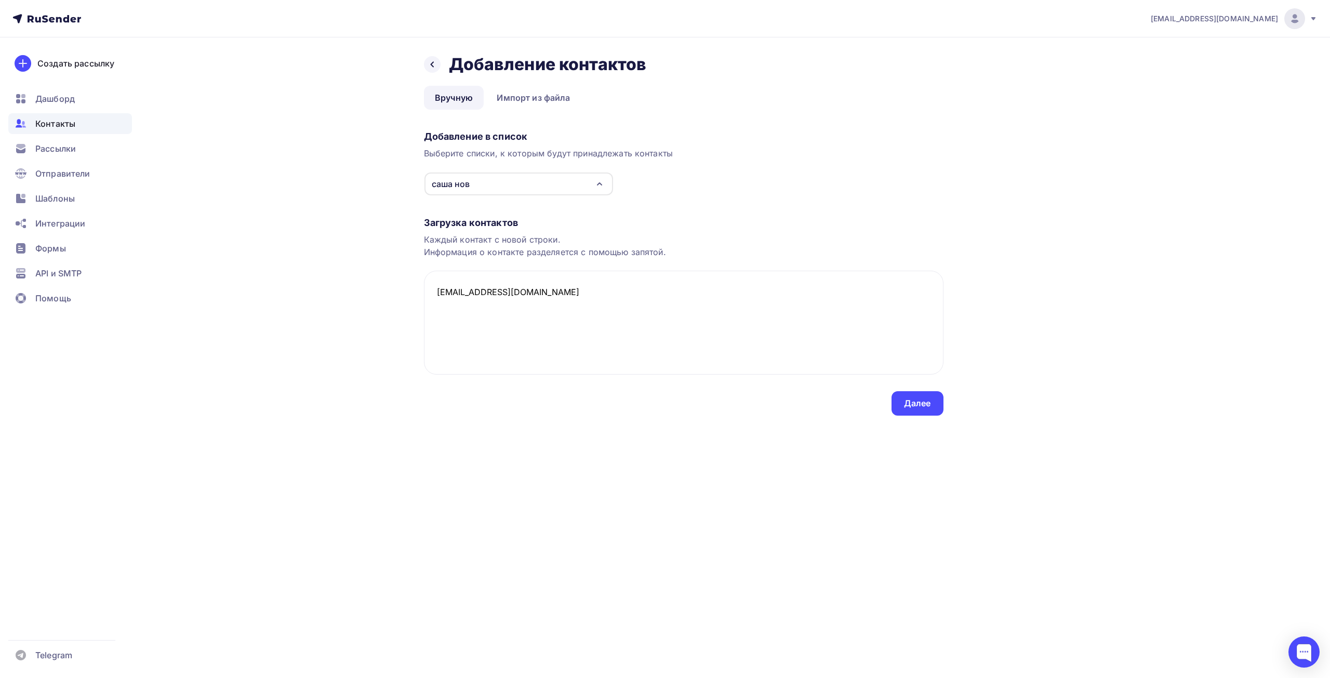
click at [801, 398] on div "Назад Добавление контактов Добавление контактов Вручную Импорт из файла Вручную…" at bounding box center [664, 247] width 851 height 420
click at [801, 397] on div "Далее" at bounding box center [917, 403] width 52 height 24
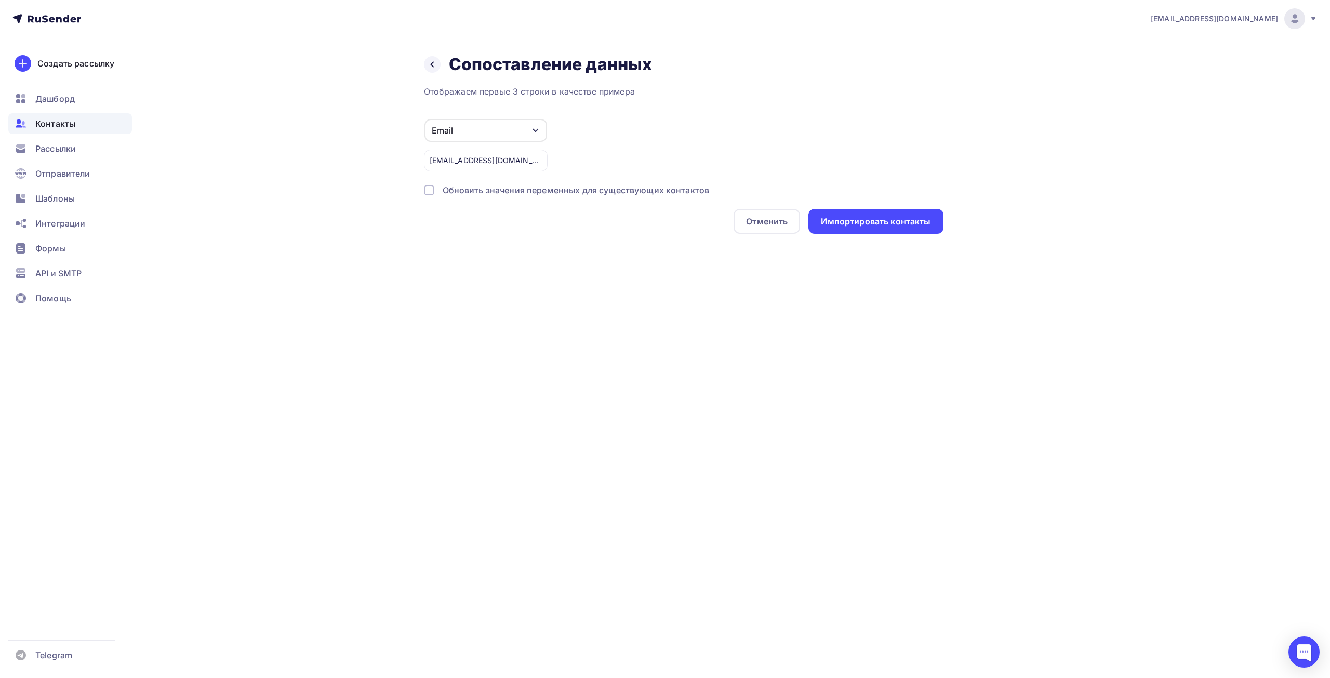
click at [628, 188] on div "Обновить значения переменных для существующих контактов" at bounding box center [576, 190] width 267 height 12
click at [801, 222] on div "Импортировать контакты" at bounding box center [876, 222] width 110 height 12
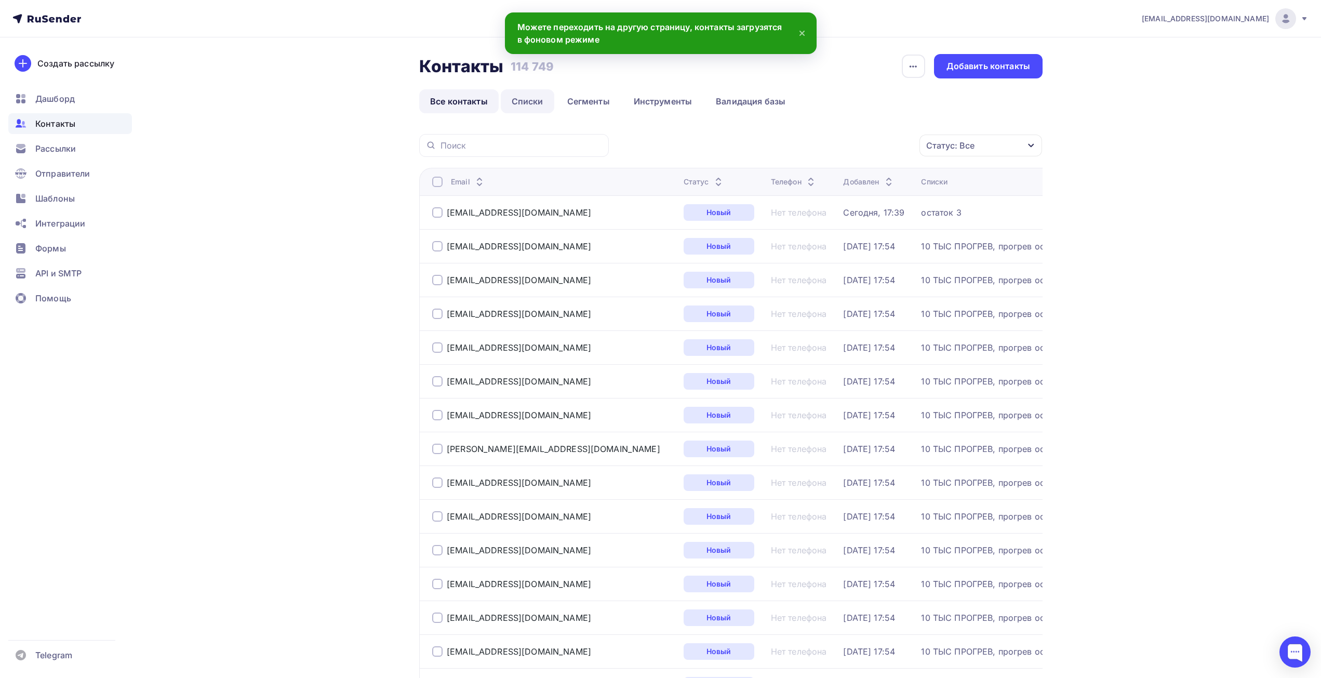
click at [533, 104] on link "Списки" at bounding box center [528, 101] width 54 height 24
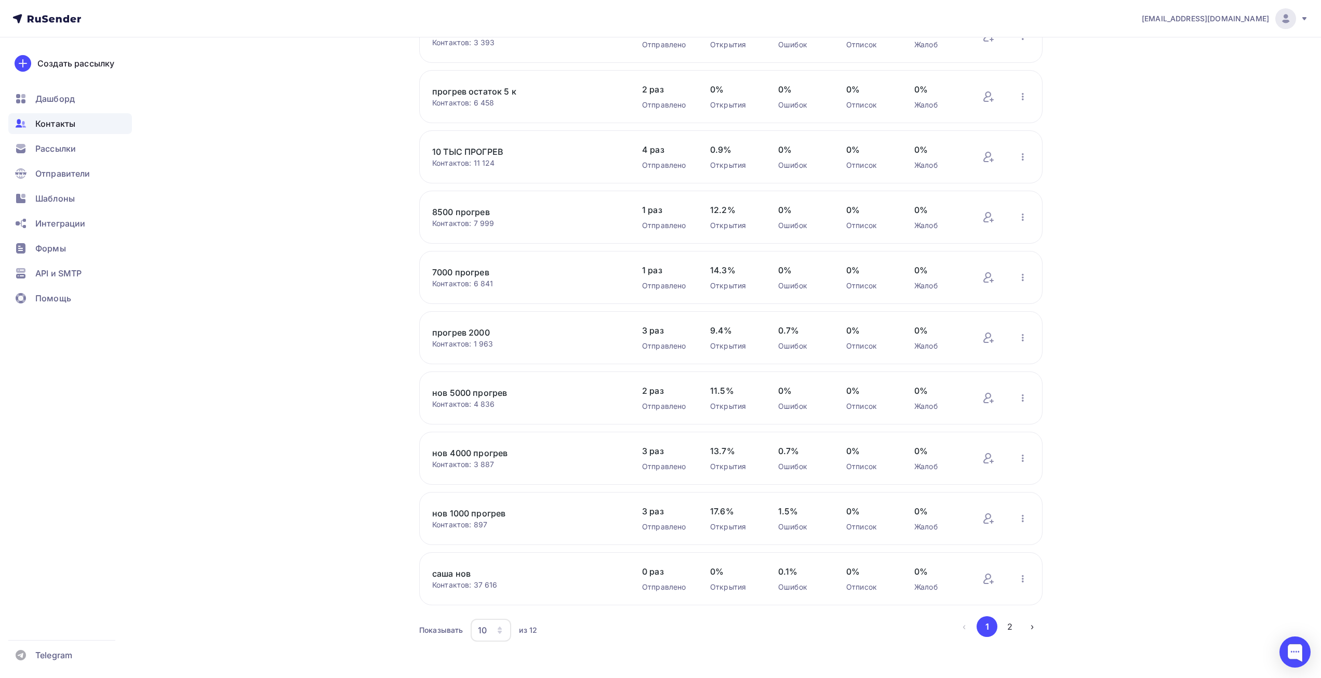
scroll to position [128, 0]
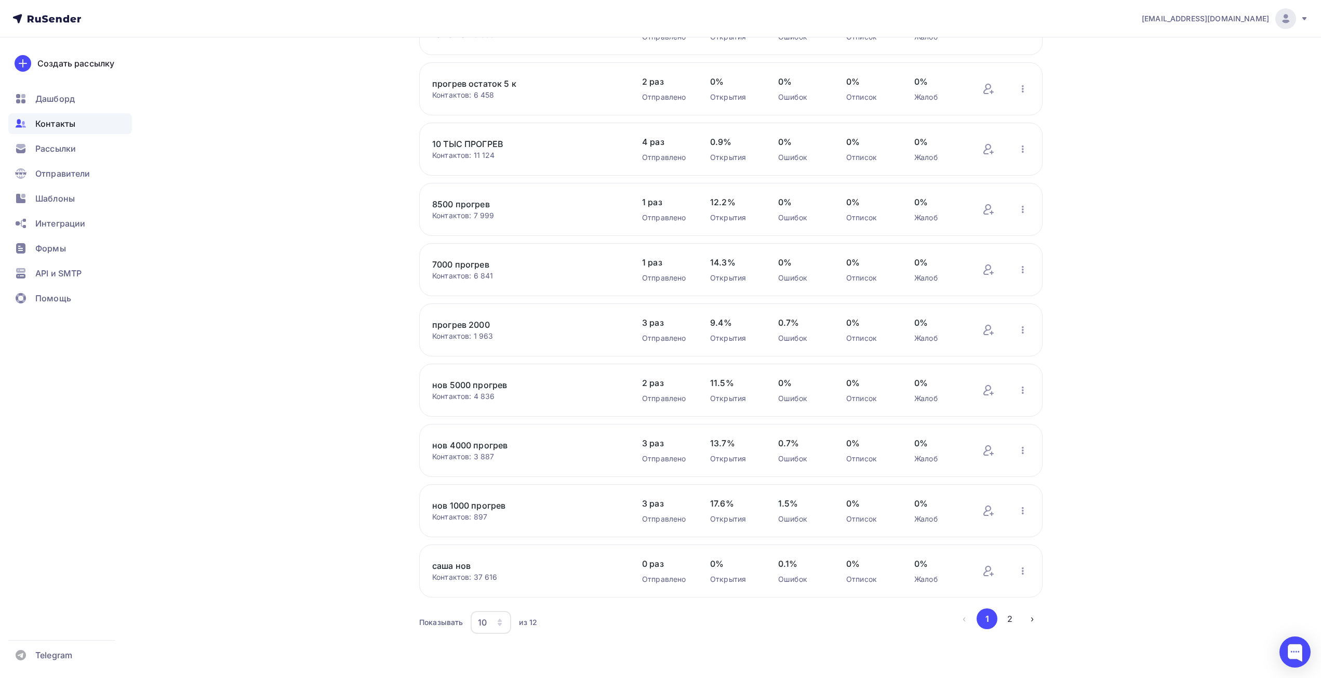
click at [482, 470] on div "10" at bounding box center [482, 622] width 9 height 12
click at [490, 470] on div "100" at bounding box center [533, 590] width 100 height 12
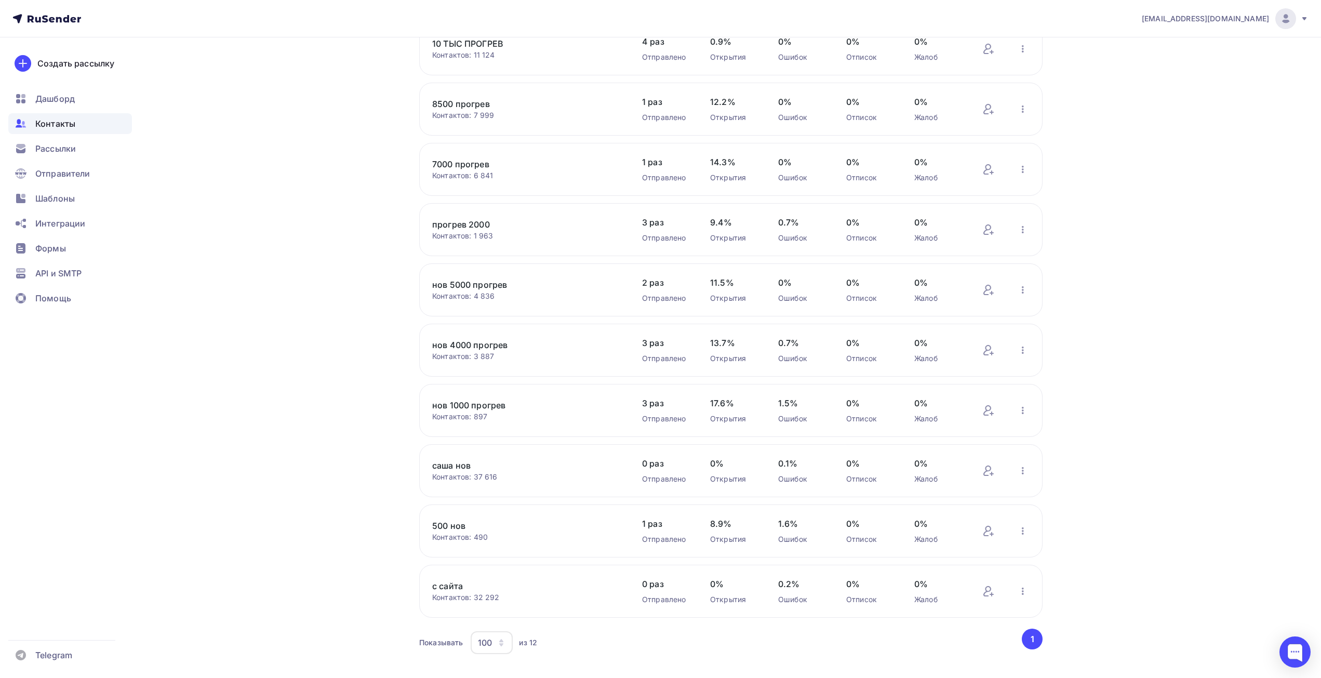
scroll to position [248, 0]
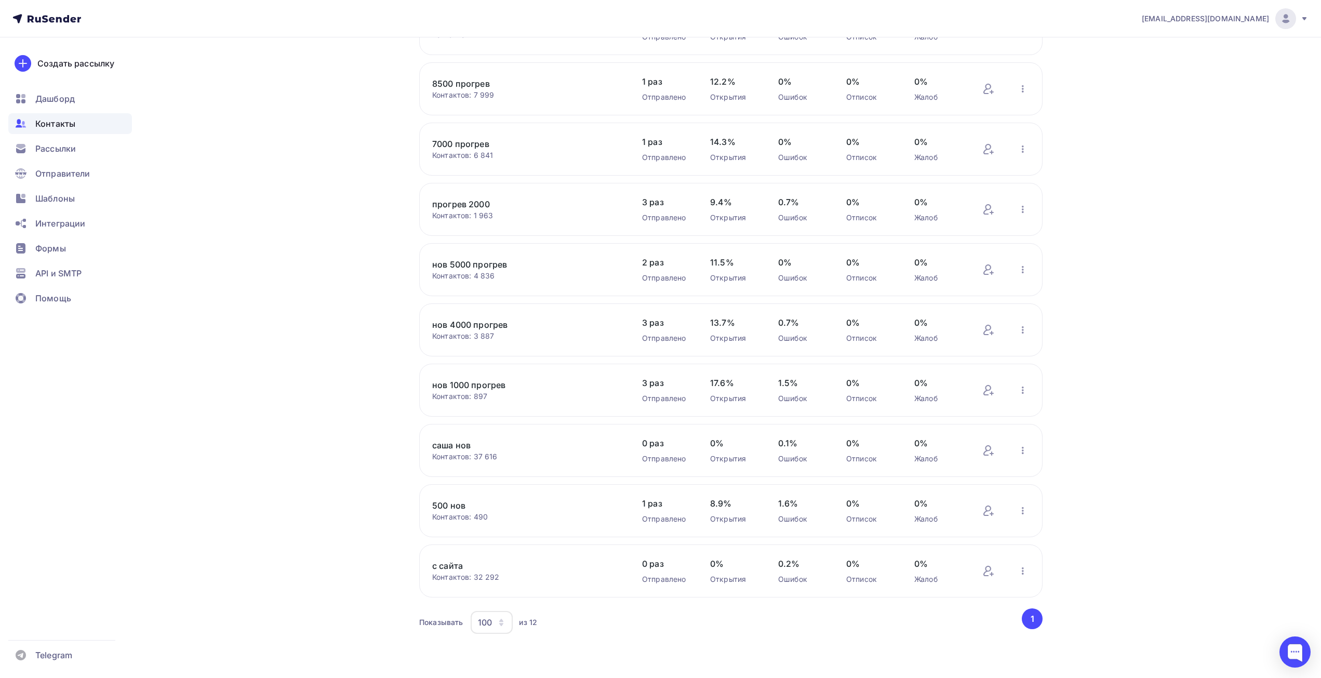
click at [486, 470] on div "Контактов: 32 292" at bounding box center [526, 577] width 189 height 10
click at [448, 470] on link "с сайта" at bounding box center [520, 565] width 177 height 12
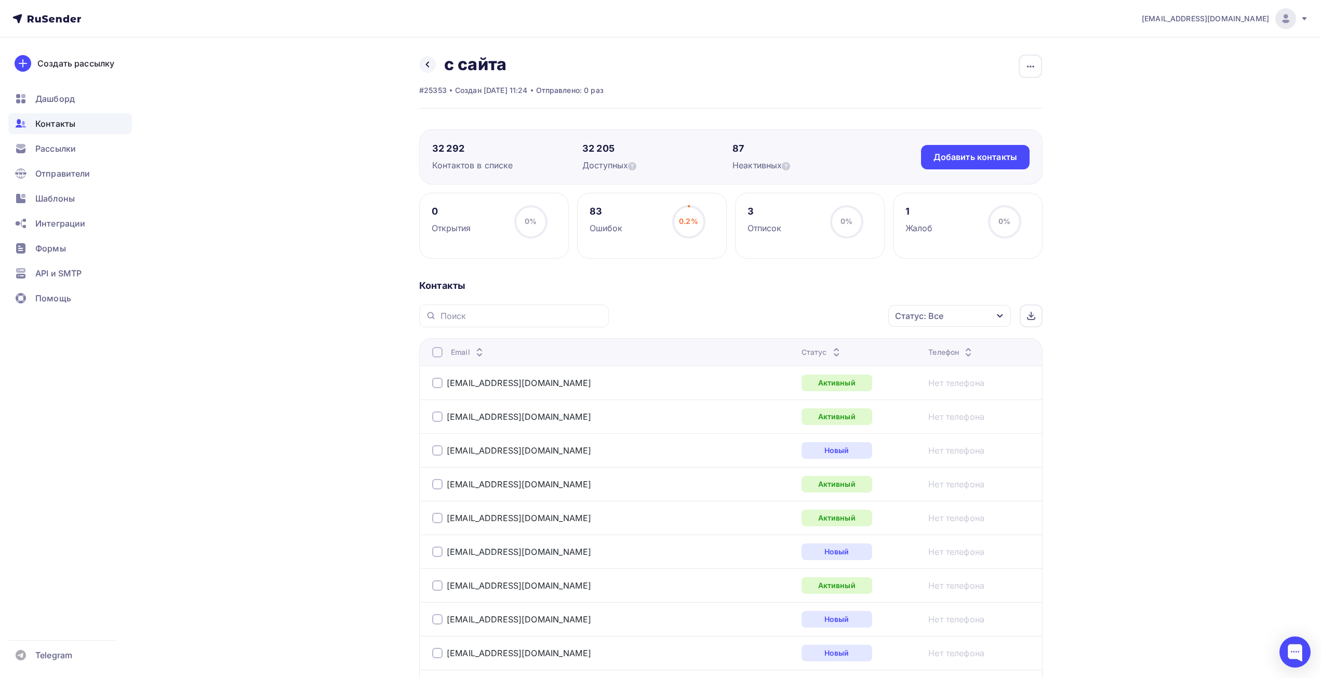
click at [435, 354] on div at bounding box center [437, 352] width 10 height 10
click at [681, 215] on circle at bounding box center [688, 221] width 31 height 31
click at [801, 71] on icon "button" at bounding box center [1030, 66] width 12 height 12
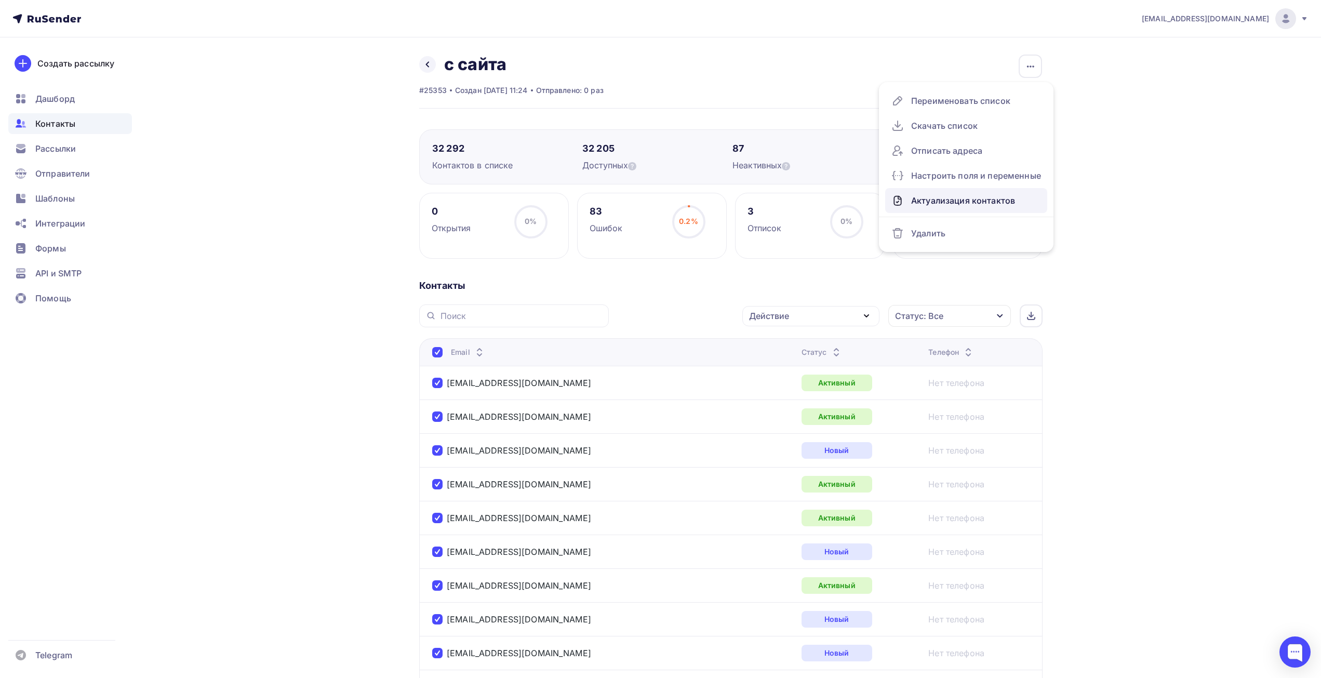
click at [801, 201] on div "Актуализация контактов" at bounding box center [966, 200] width 150 height 17
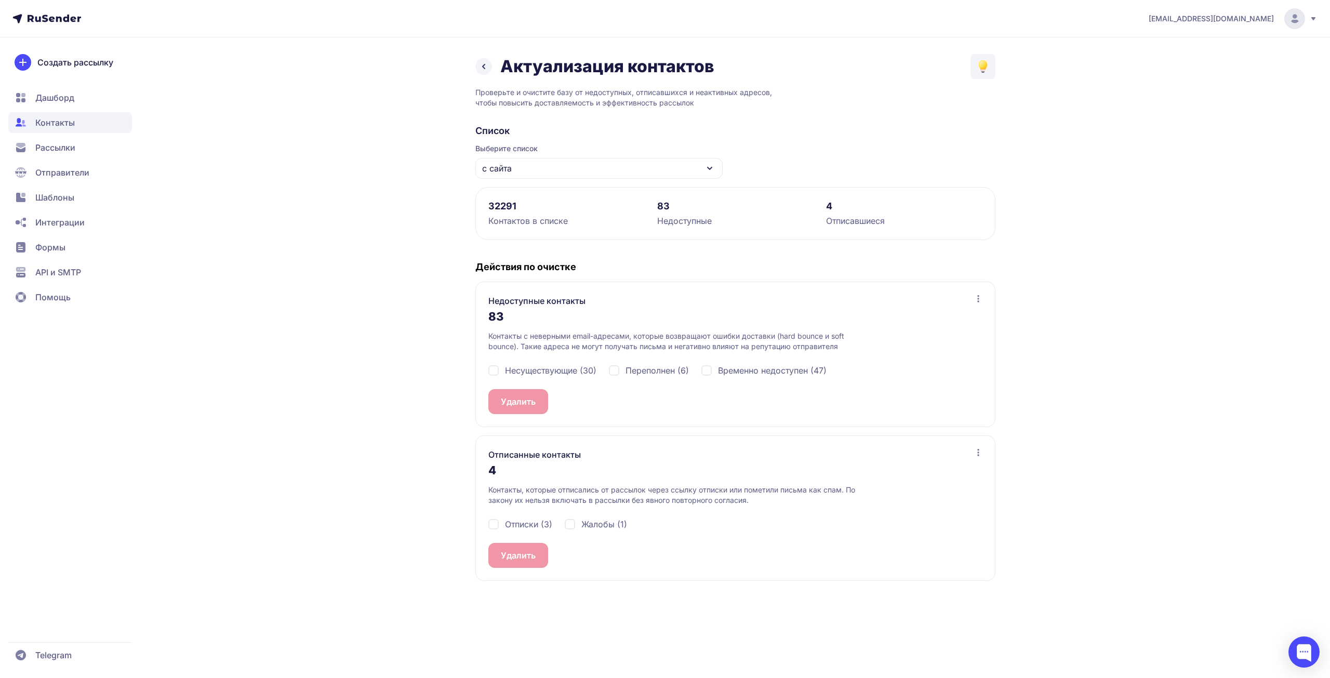
click at [581, 375] on span "Несуществующие (30)" at bounding box center [550, 370] width 91 height 12
checkbox input "true"
click at [632, 372] on span "Переполнен (6)" at bounding box center [656, 370] width 63 height 12
checkbox input "true"
click at [742, 367] on span "Временно недоступен (47)" at bounding box center [772, 370] width 109 height 12
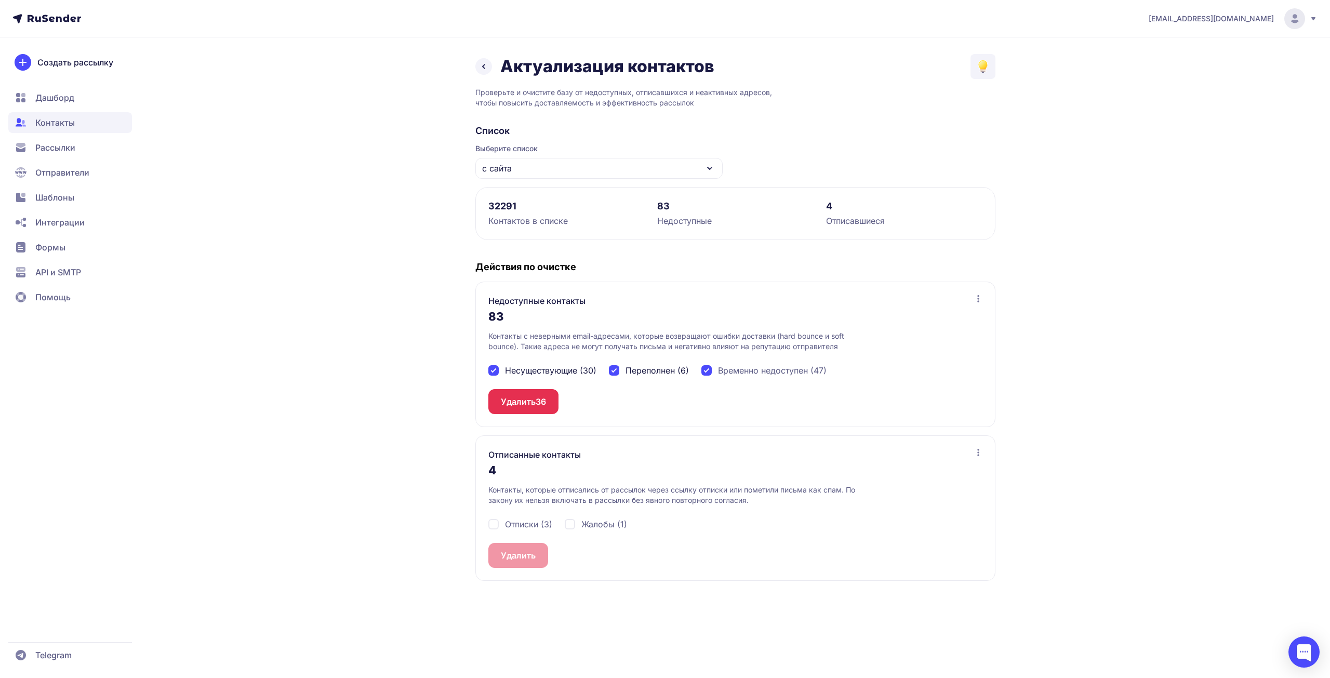
checkbox input "true"
click at [538, 393] on button "Удалить 83" at bounding box center [523, 401] width 70 height 25
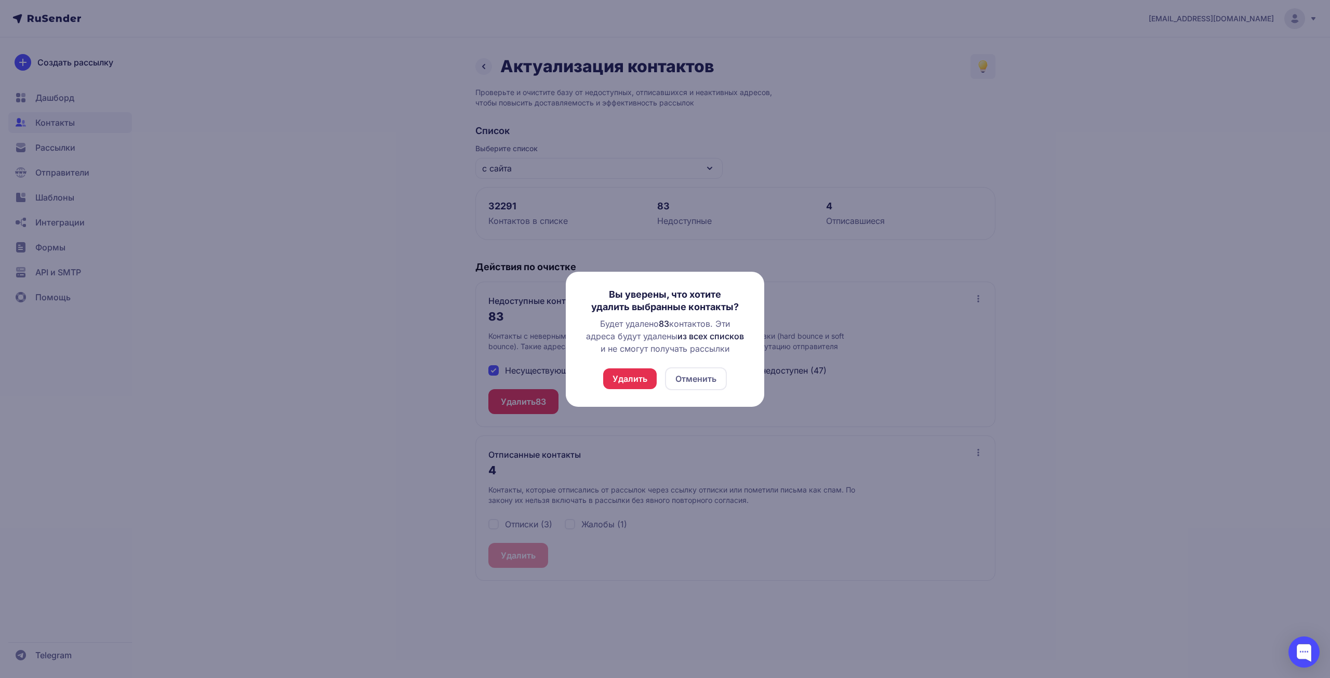
click at [630, 379] on button "Удалить" at bounding box center [630, 378] width 54 height 21
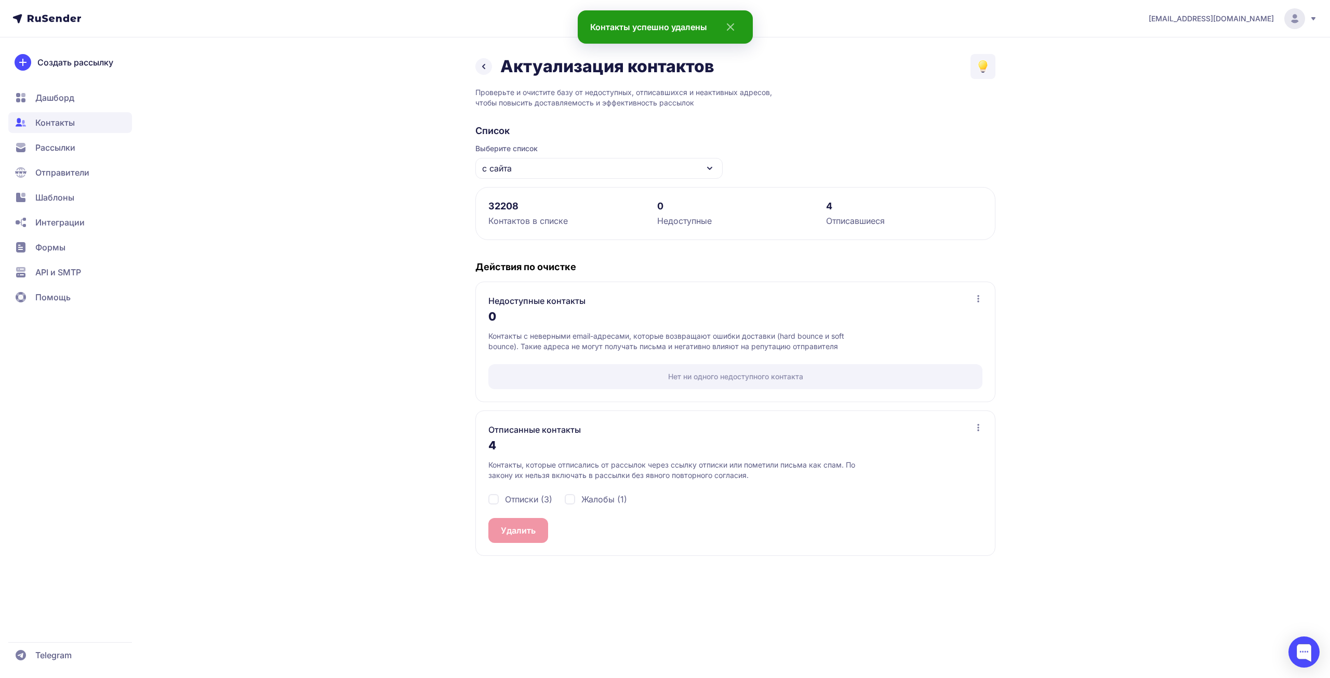
click at [516, 496] on span "Отписки (3)" at bounding box center [528, 499] width 47 height 12
checkbox input "true"
click at [593, 491] on div "Отписки (3) Жалобы (1)" at bounding box center [735, 499] width 494 height 37
click at [587, 501] on span "Жалобы (1)" at bounding box center [604, 499] width 46 height 12
checkbox input "true"
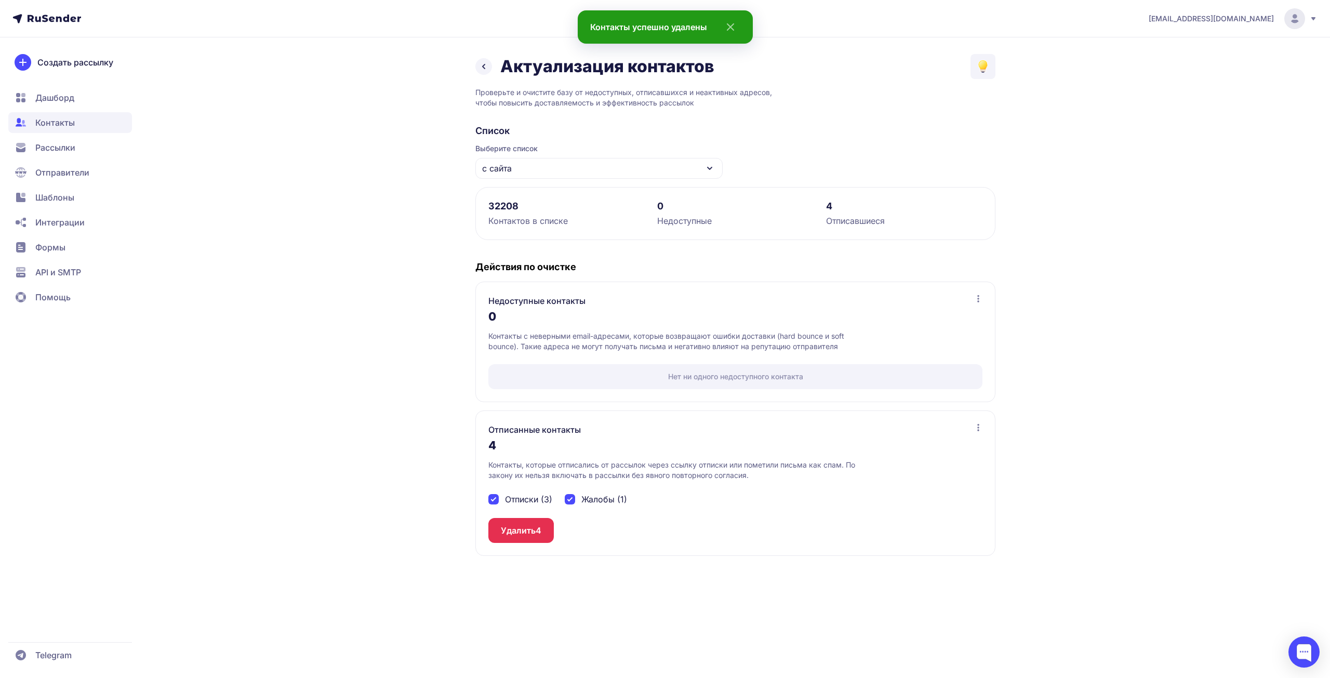
click at [543, 528] on button "Удалить 4" at bounding box center [520, 530] width 65 height 25
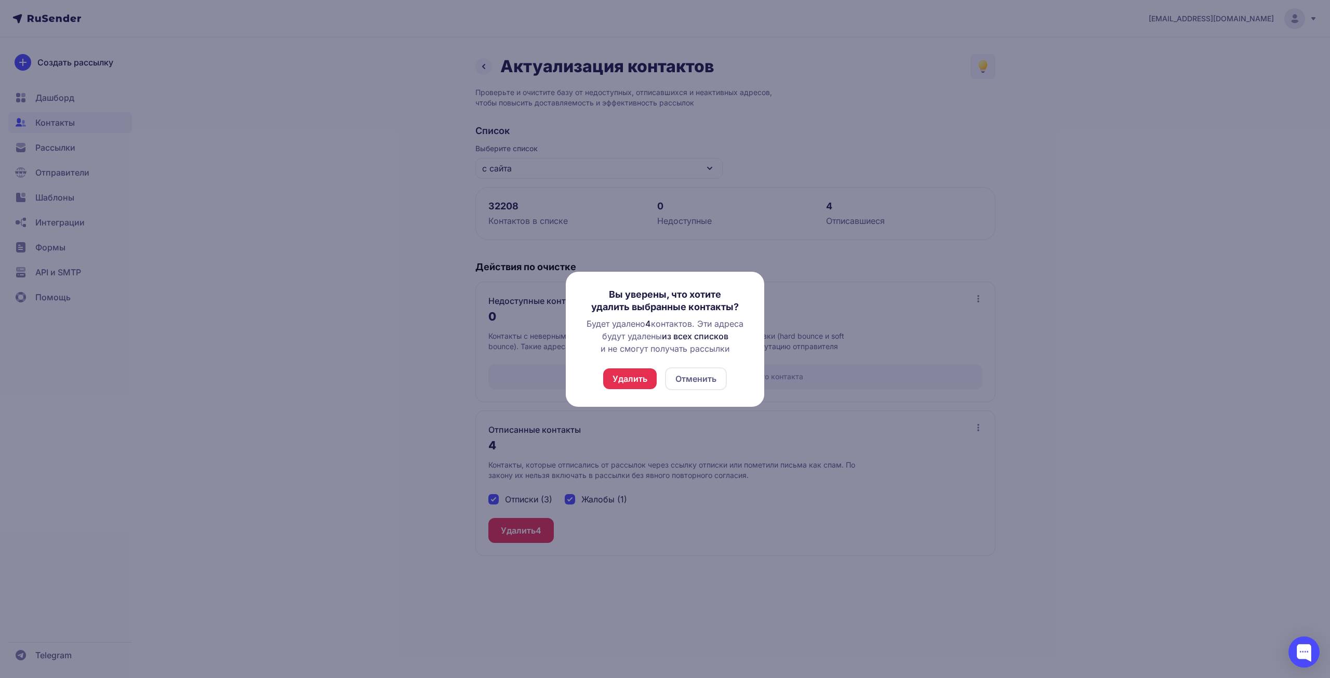
click at [631, 379] on button "Удалить" at bounding box center [630, 378] width 54 height 21
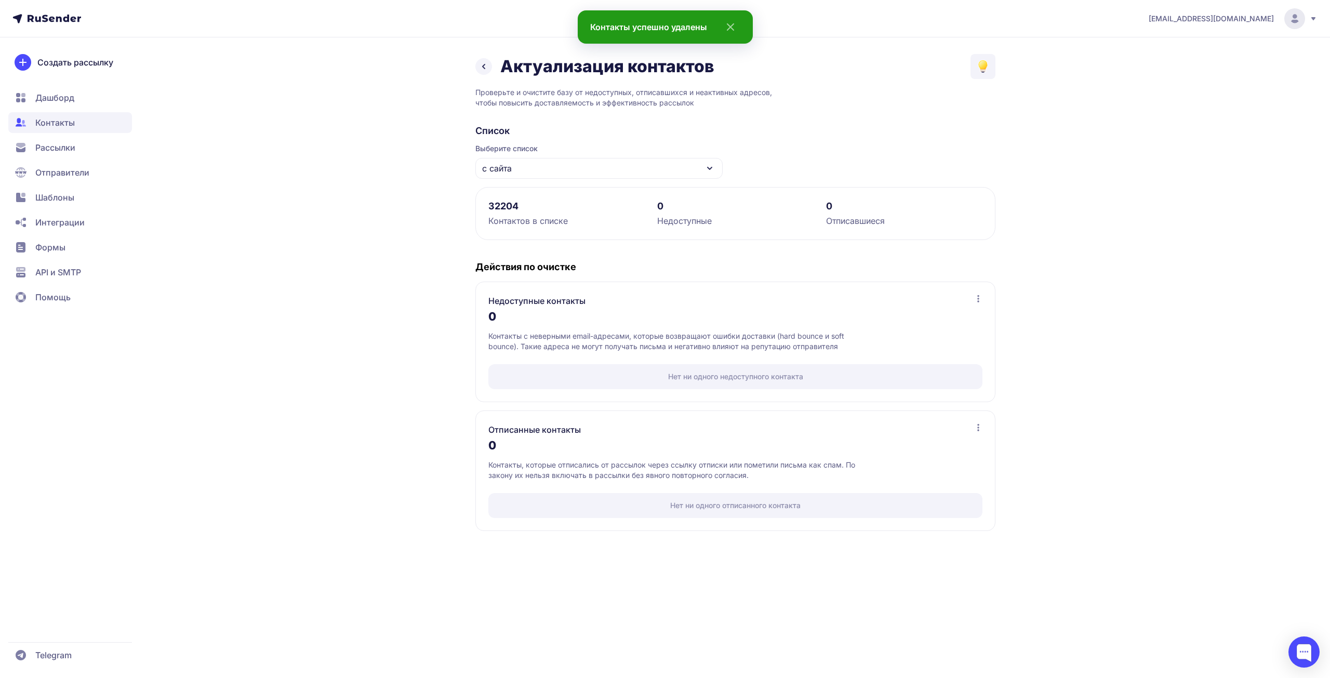
click at [482, 72] on icon at bounding box center [483, 66] width 12 height 12
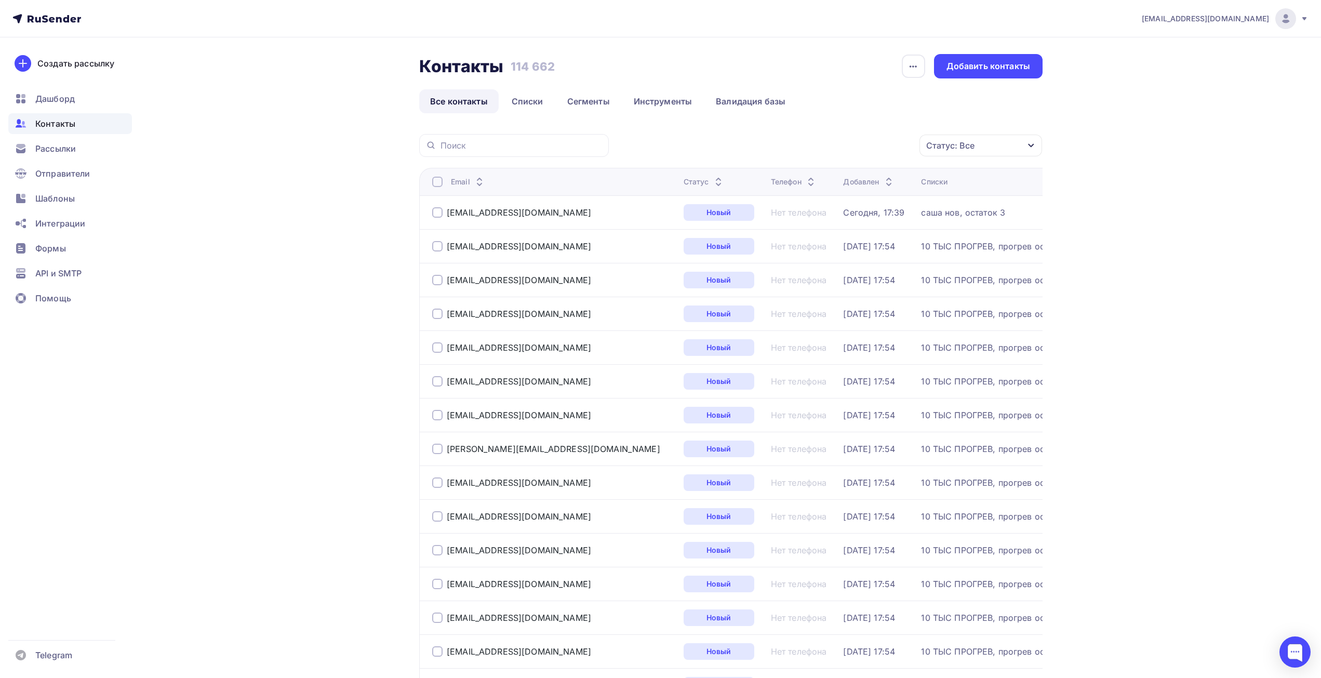
click at [555, 99] on li "Списки" at bounding box center [529, 101] width 56 height 24
click at [538, 104] on link "Списки" at bounding box center [528, 101] width 54 height 24
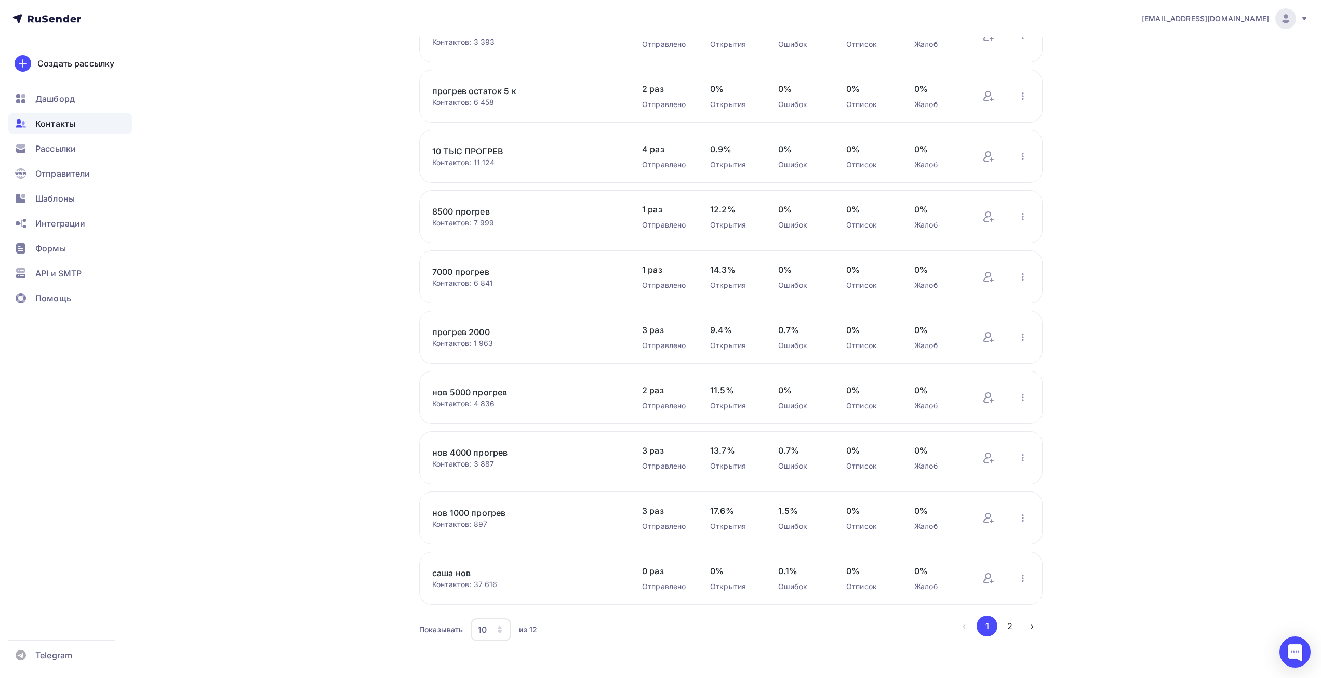
scroll to position [128, 0]
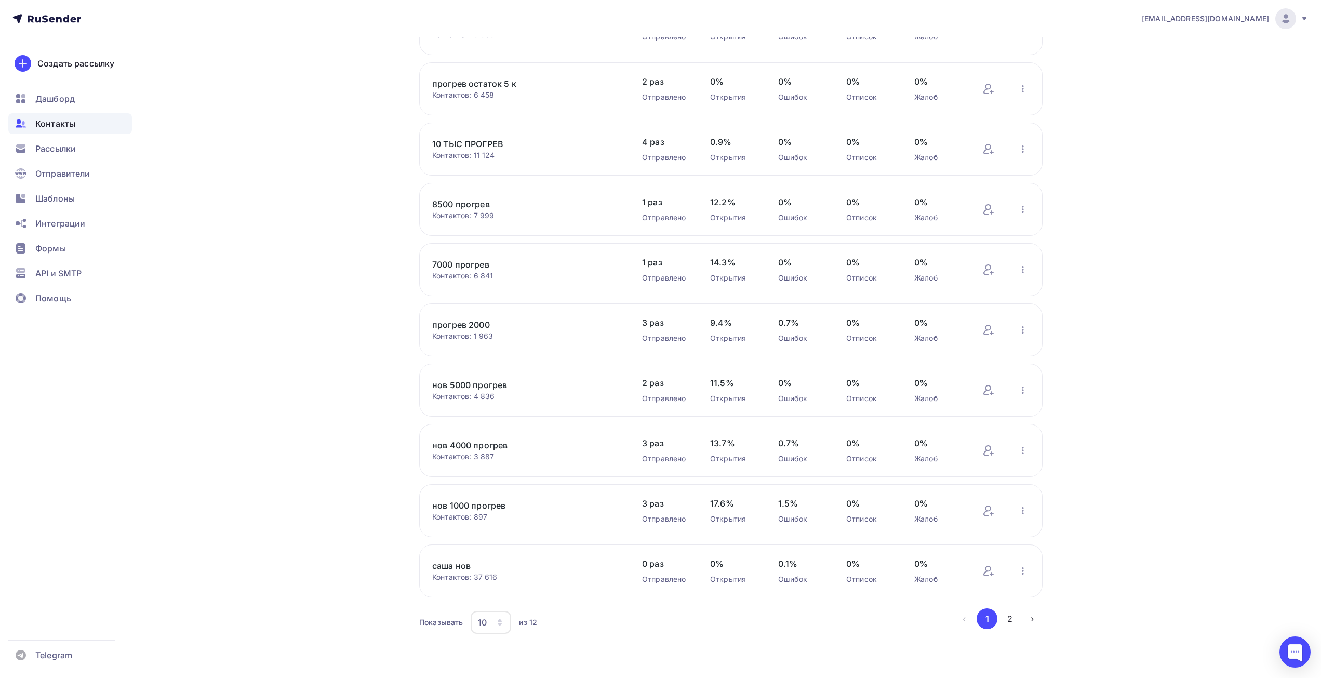
click at [486, 624] on div "10" at bounding box center [482, 622] width 9 height 12
click at [499, 543] on div "20" at bounding box center [533, 548] width 100 height 12
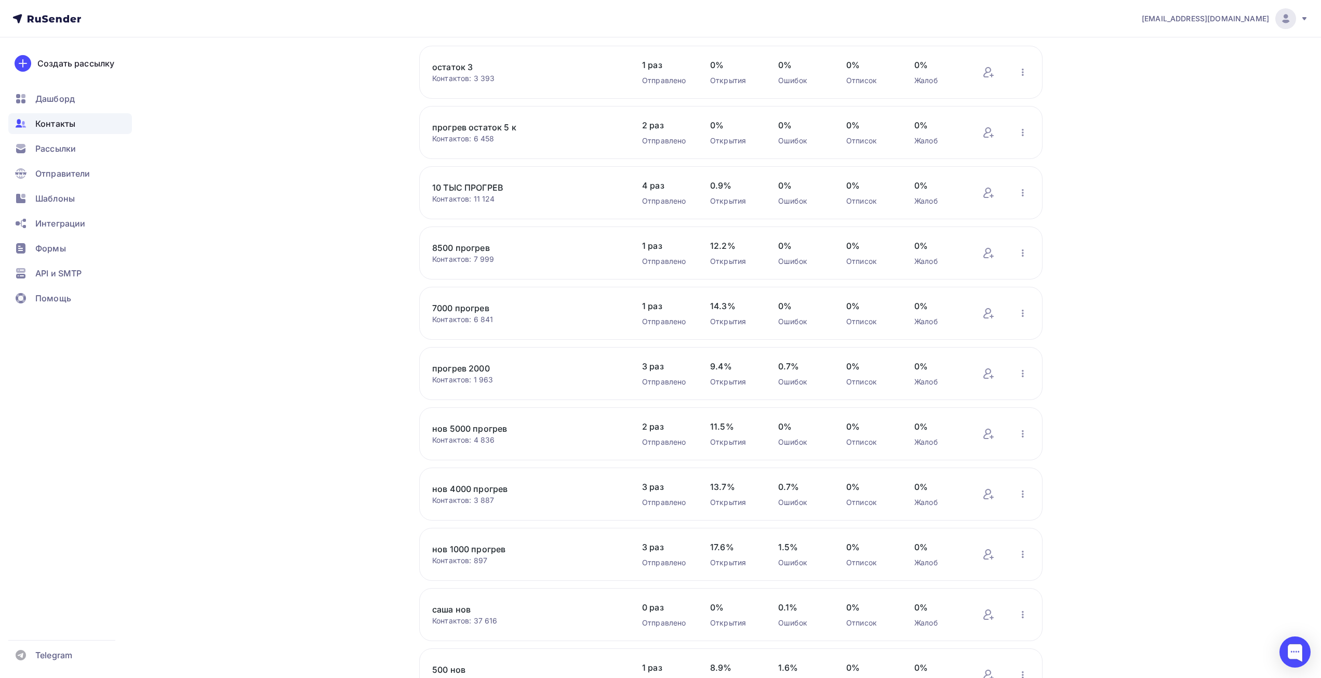
scroll to position [0, 0]
